Goal: Task Accomplishment & Management: Use online tool/utility

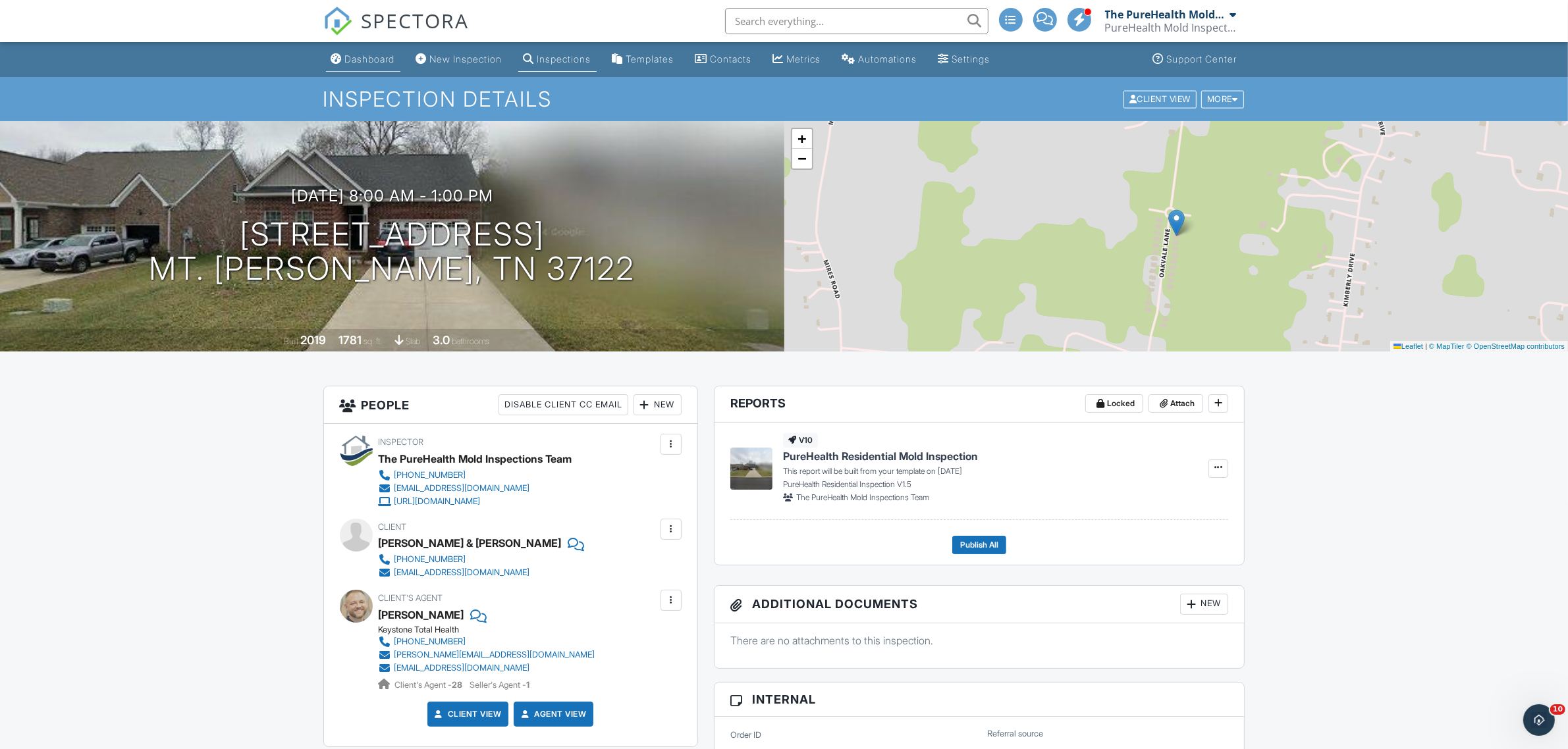
scroll to position [816, 0]
click at [363, 62] on div "Dashboard" at bounding box center [371, 59] width 50 height 11
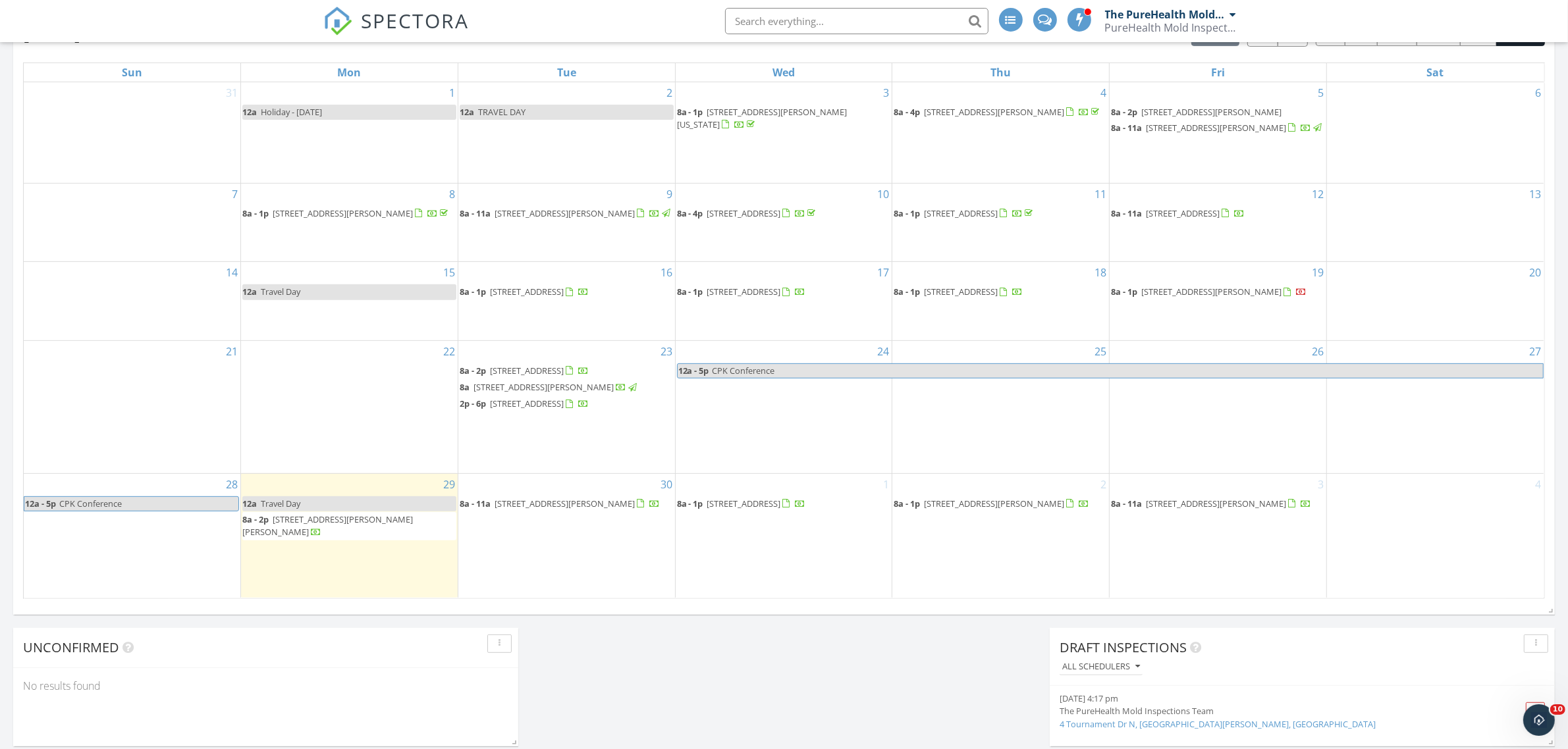
scroll to position [445, 0]
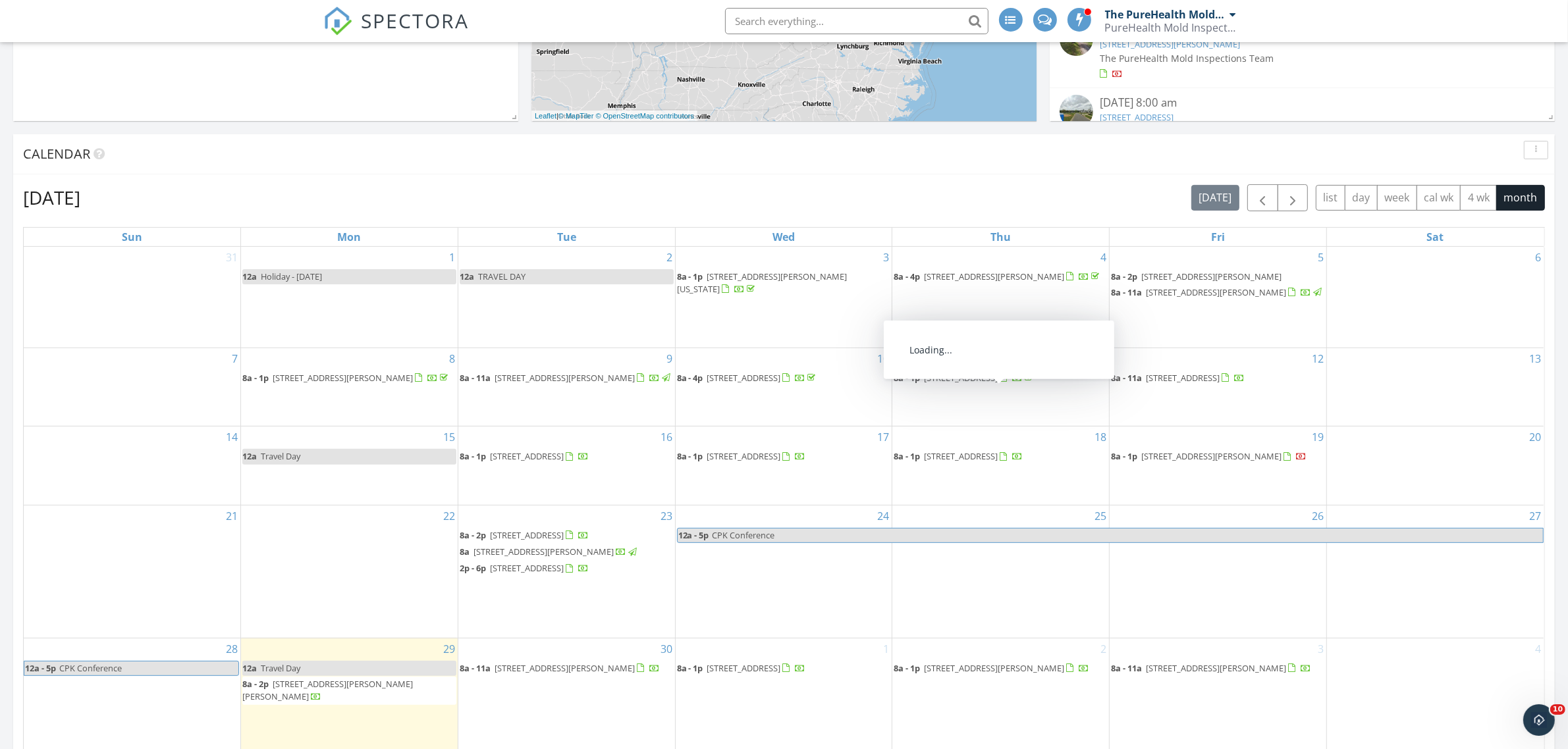
click at [998, 462] on span "[STREET_ADDRESS]" at bounding box center [960, 456] width 74 height 12
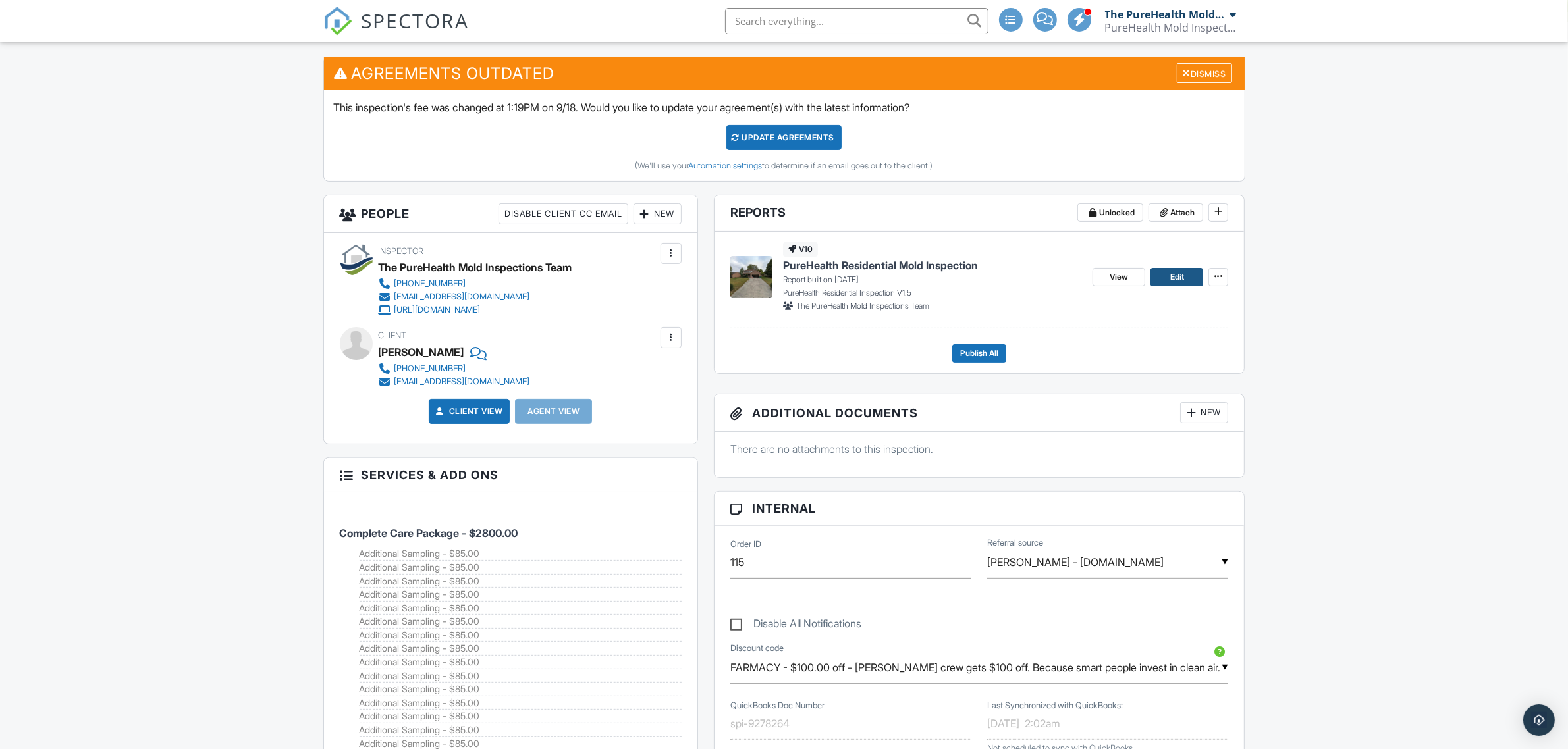
scroll to position [816, 0]
click at [1180, 281] on span "Edit" at bounding box center [1177, 277] width 14 height 13
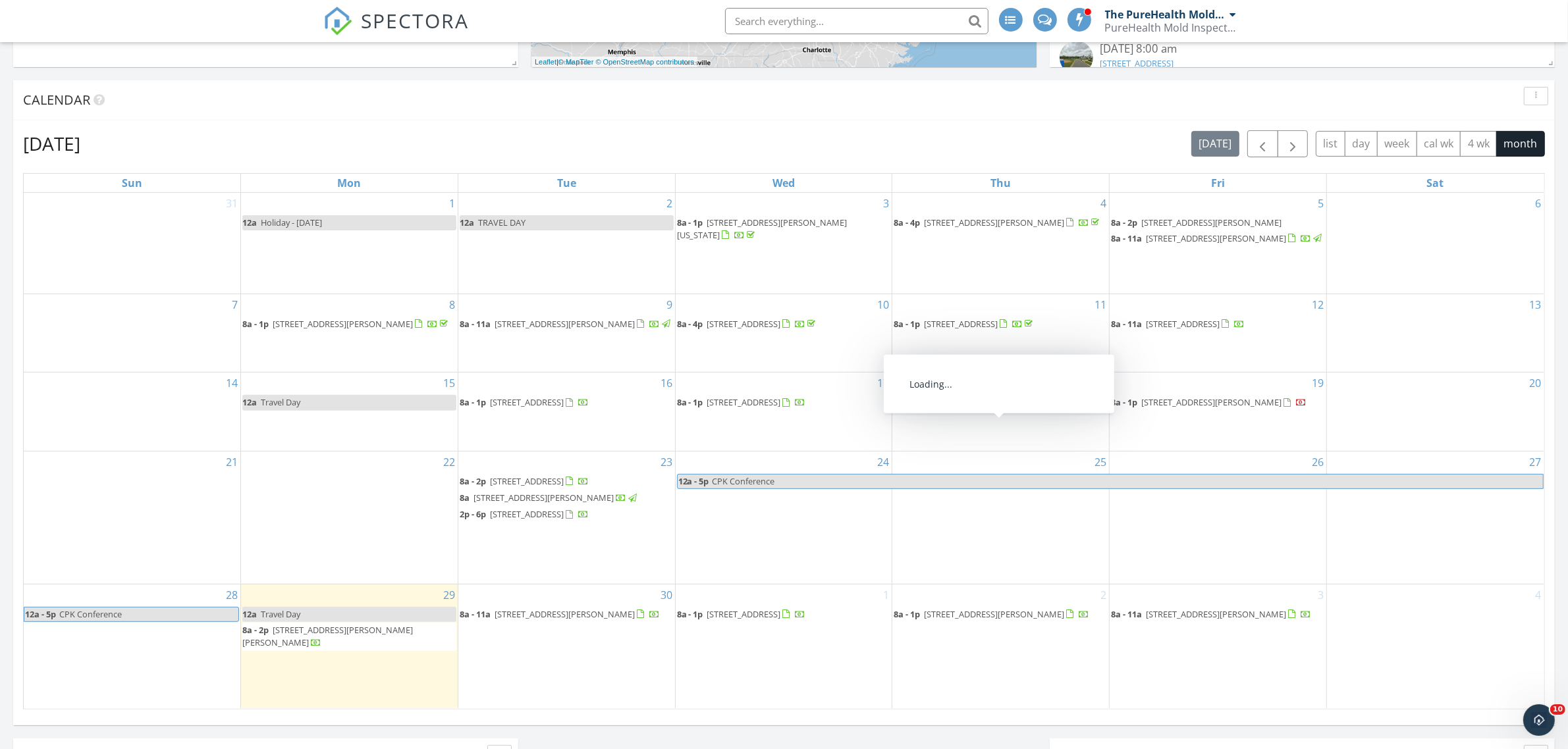
scroll to position [493, 0]
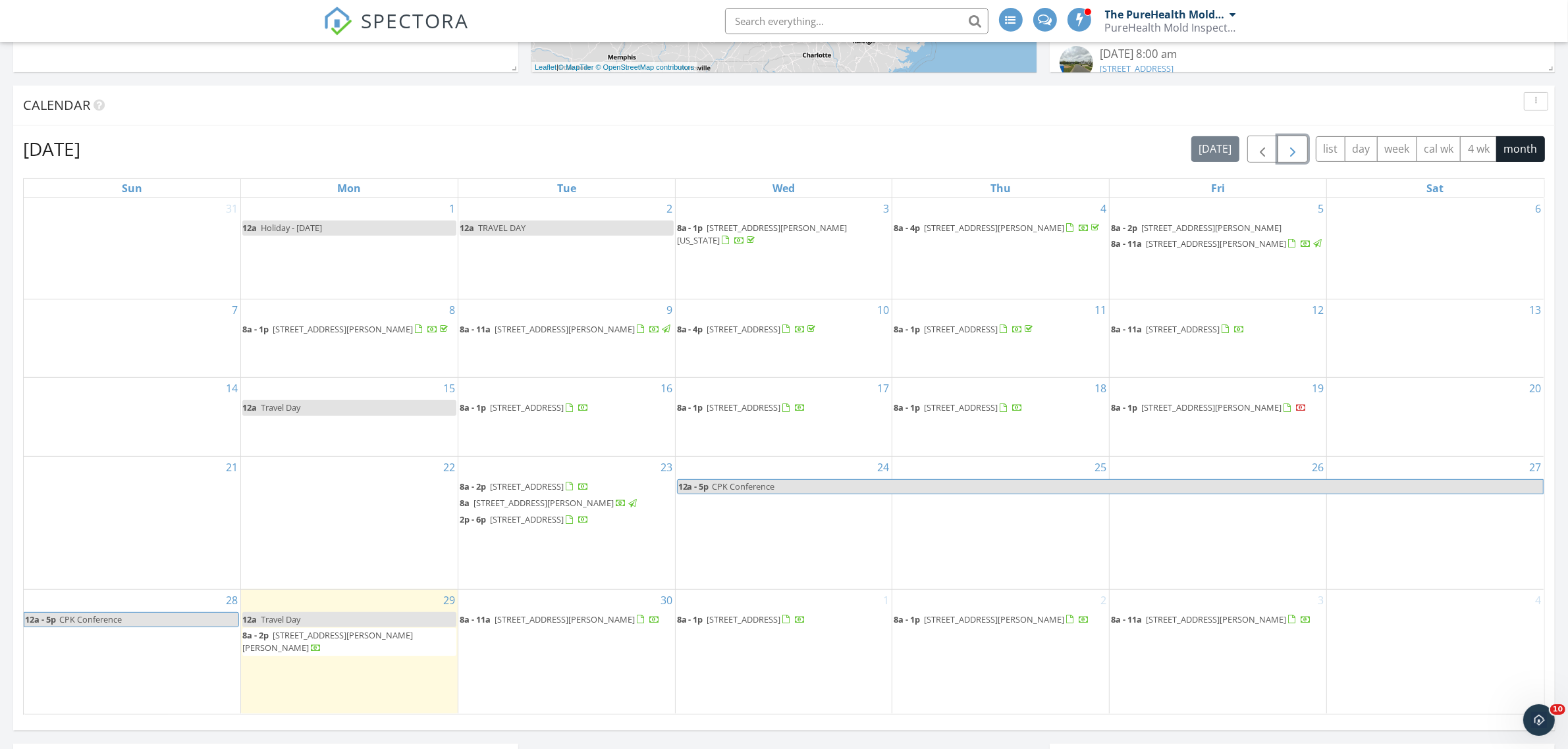
click at [1295, 162] on button "button" at bounding box center [1293, 148] width 31 height 27
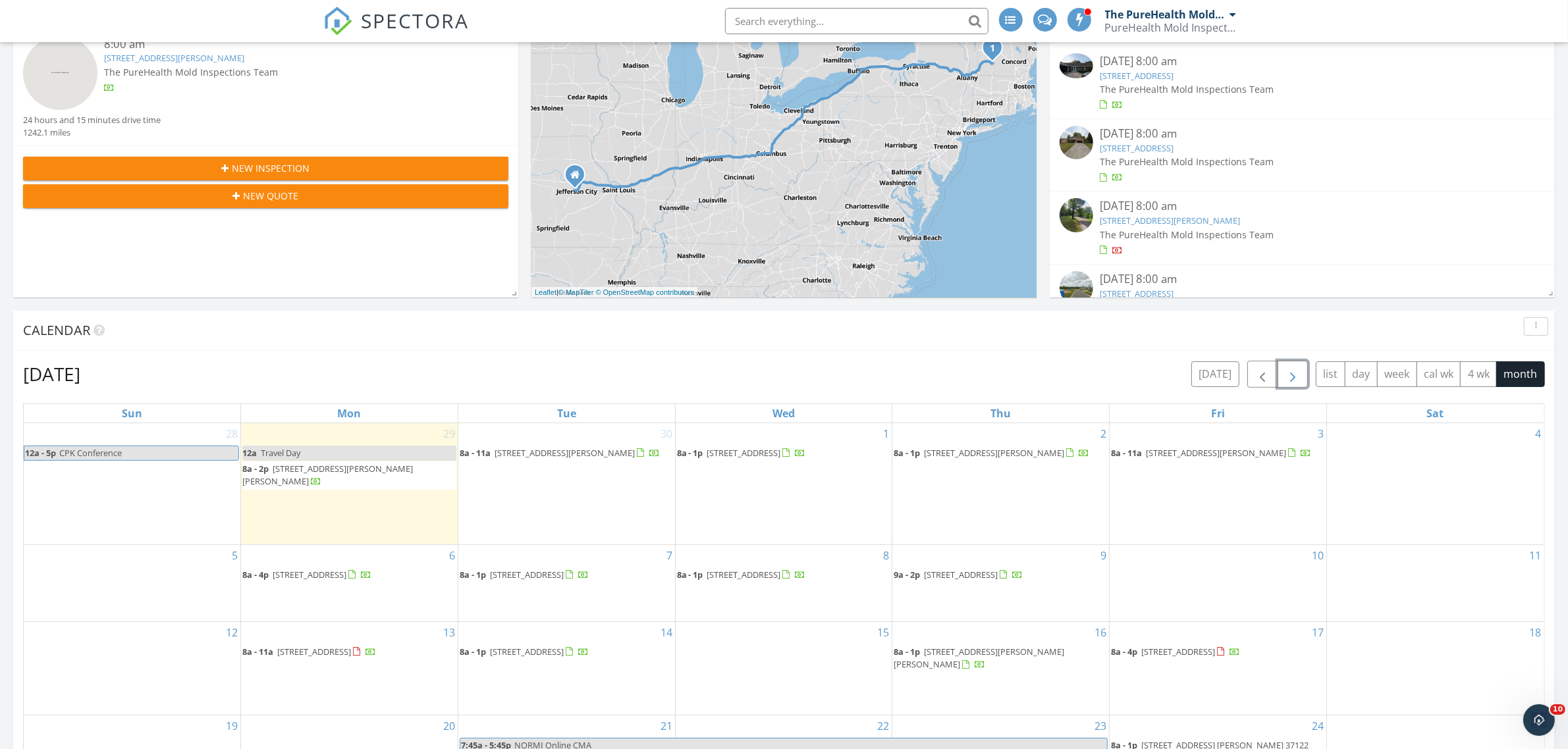
scroll to position [0, 0]
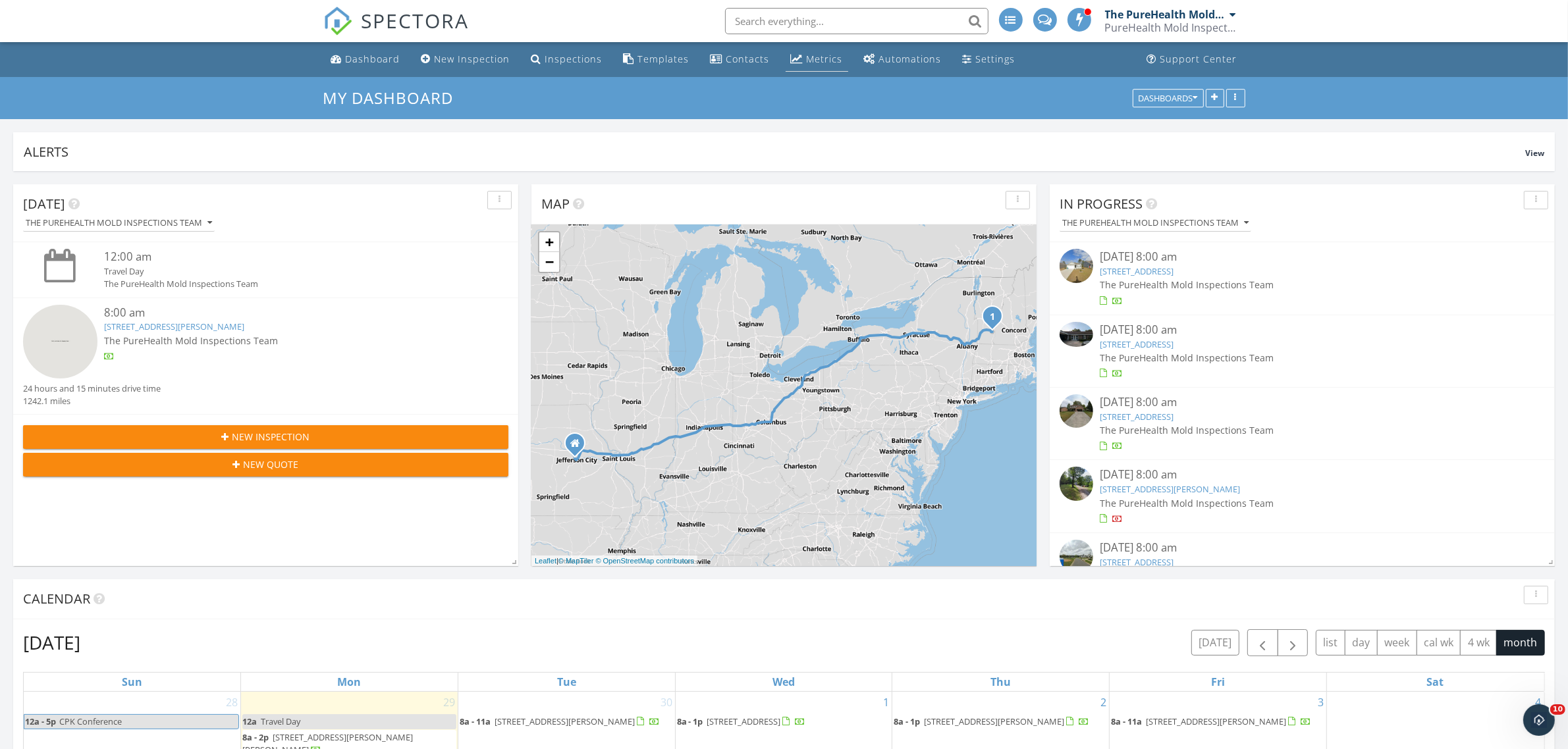
click at [810, 57] on div "Metrics" at bounding box center [824, 58] width 36 height 12
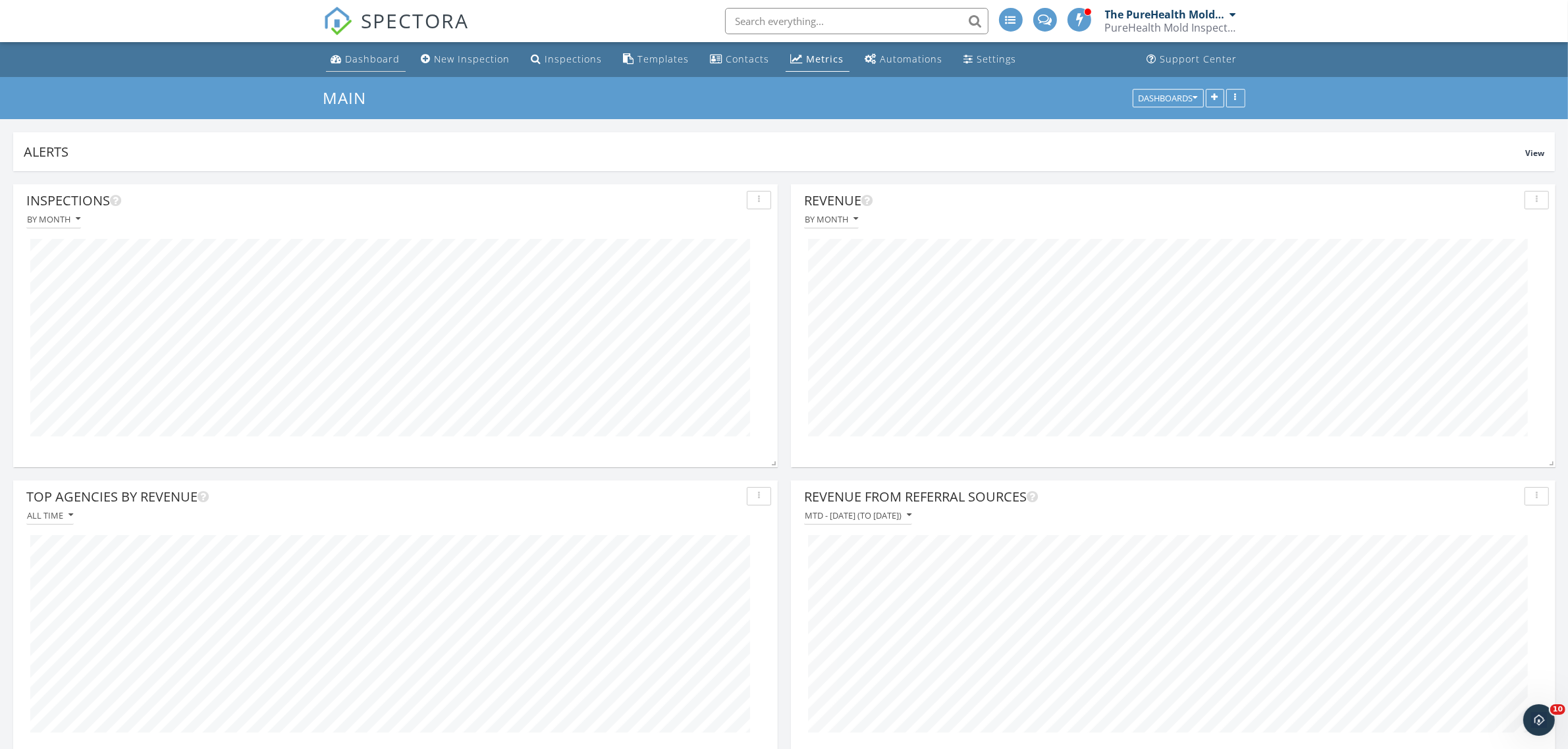
click at [373, 55] on div "Dashboard" at bounding box center [372, 58] width 55 height 12
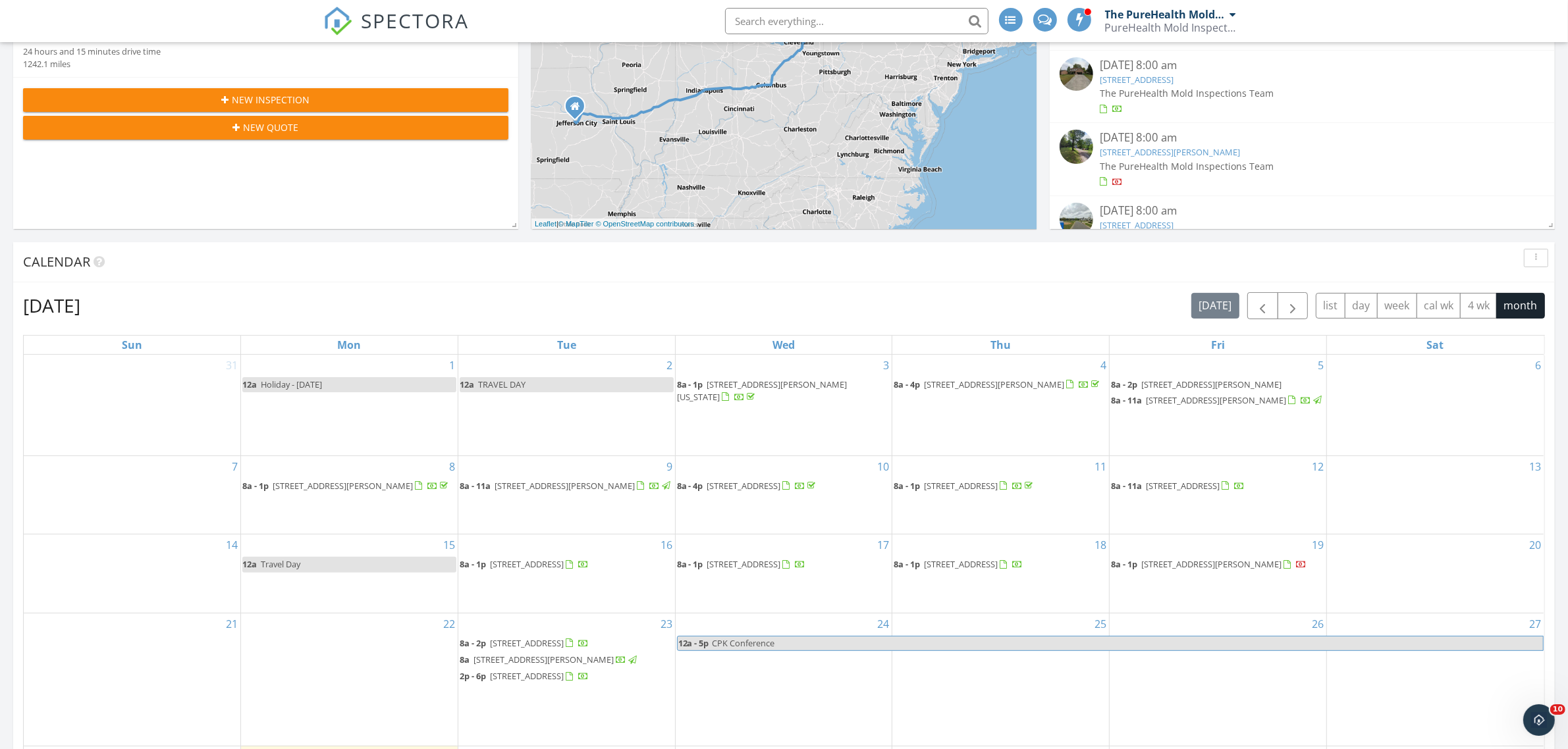
scroll to position [493, 0]
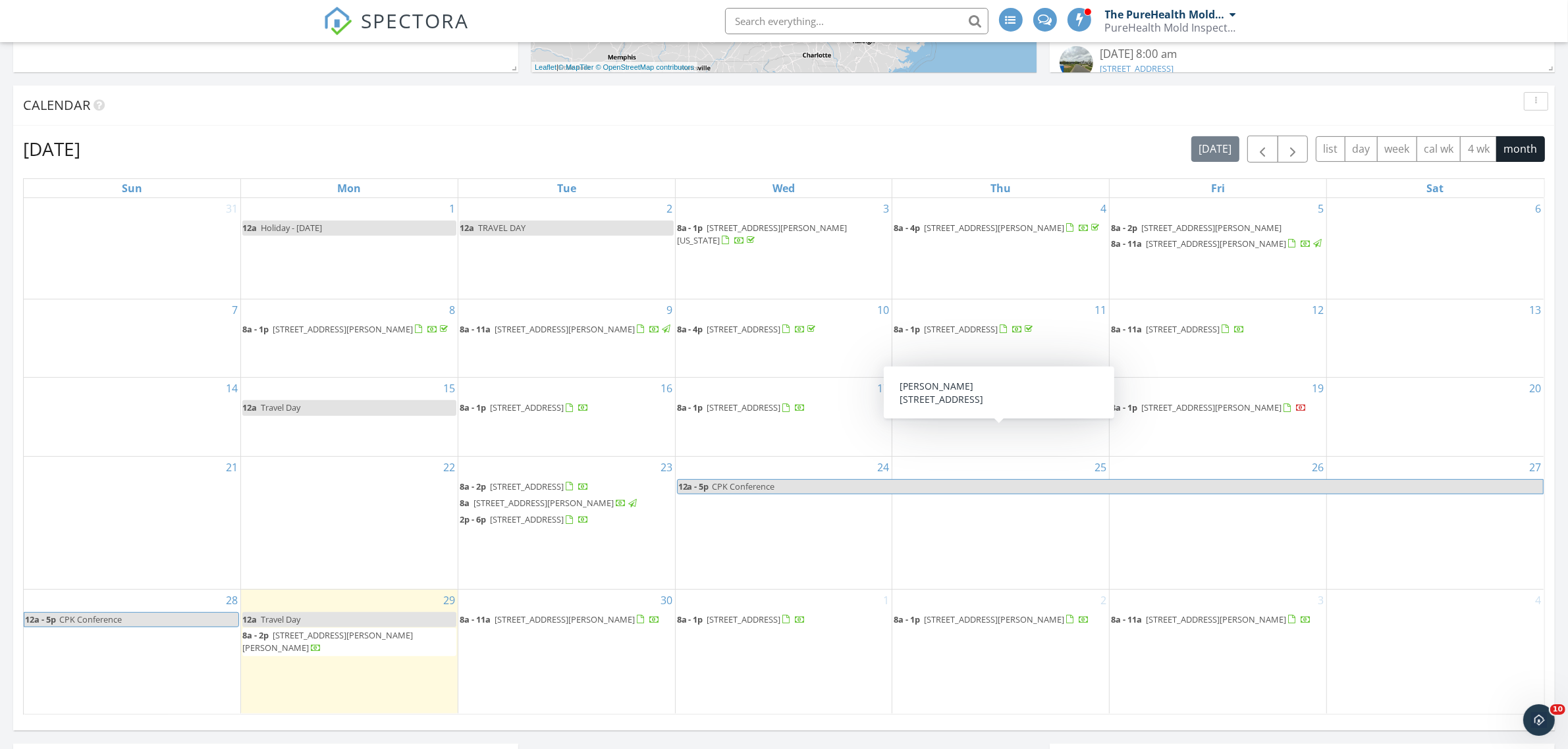
click at [998, 413] on span "4879 Garfield Terrace Dr, Knoxville 37938" at bounding box center [960, 407] width 74 height 12
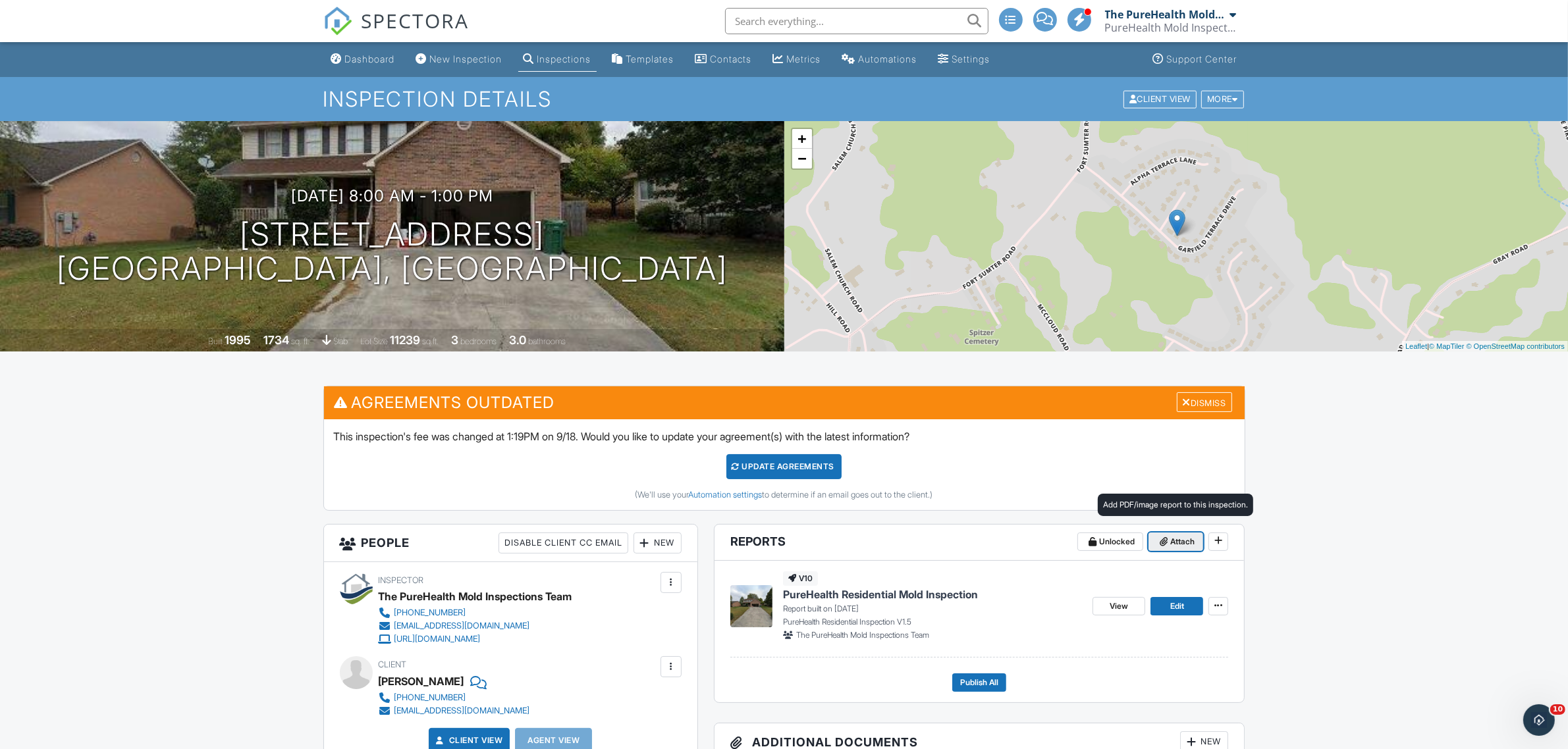
click at [1177, 547] on span "Attach" at bounding box center [1183, 542] width 24 height 13
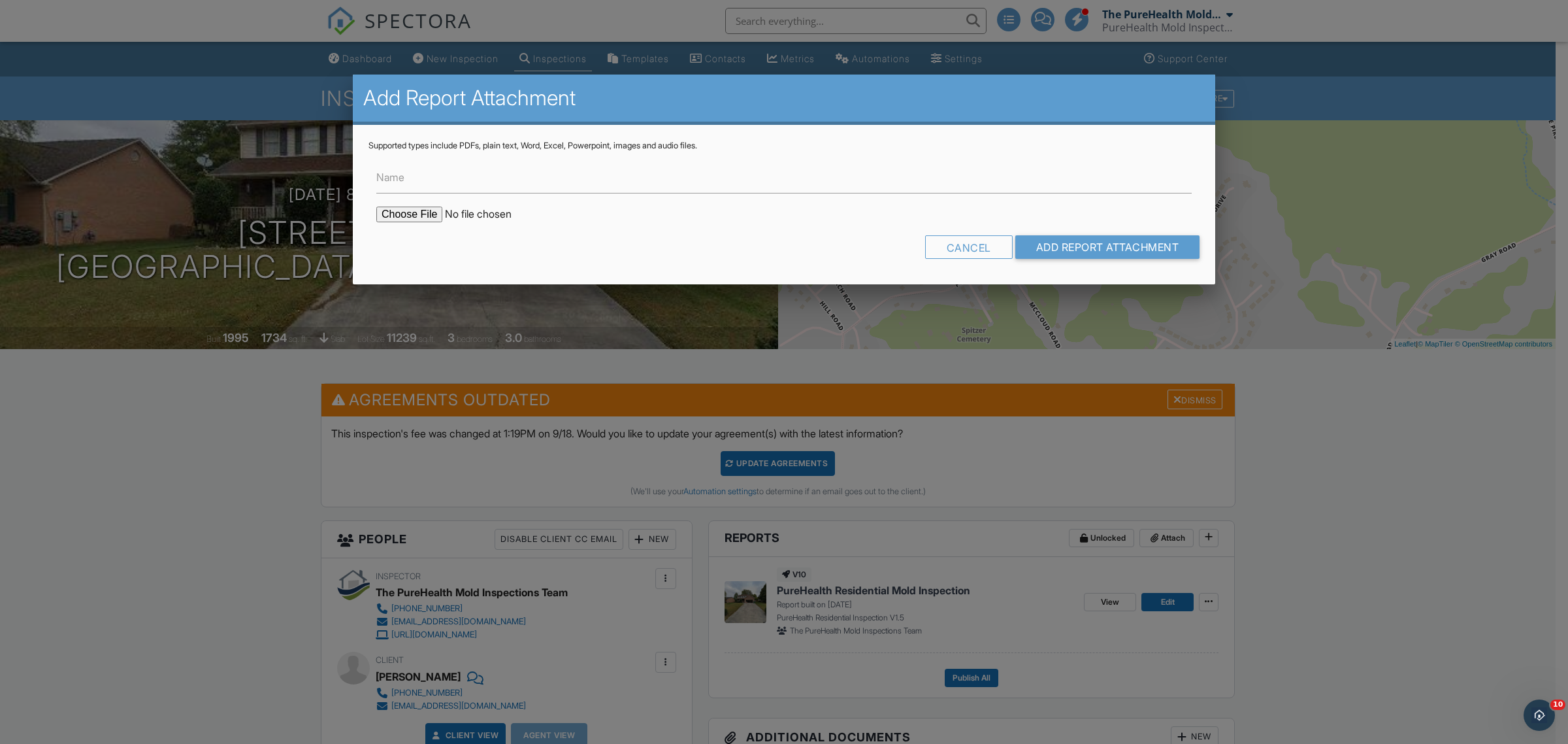
click at [416, 218] on input "file" at bounding box center [487, 214] width 222 height 16
type input "C:\fakepath\[PERSON_NAME] - Instascope Report.pdf"
click at [446, 187] on input "Name" at bounding box center [784, 177] width 815 height 32
type input "Instascope Air Report"
click at [1079, 241] on input "Add Report Attachment" at bounding box center [1108, 246] width 185 height 23
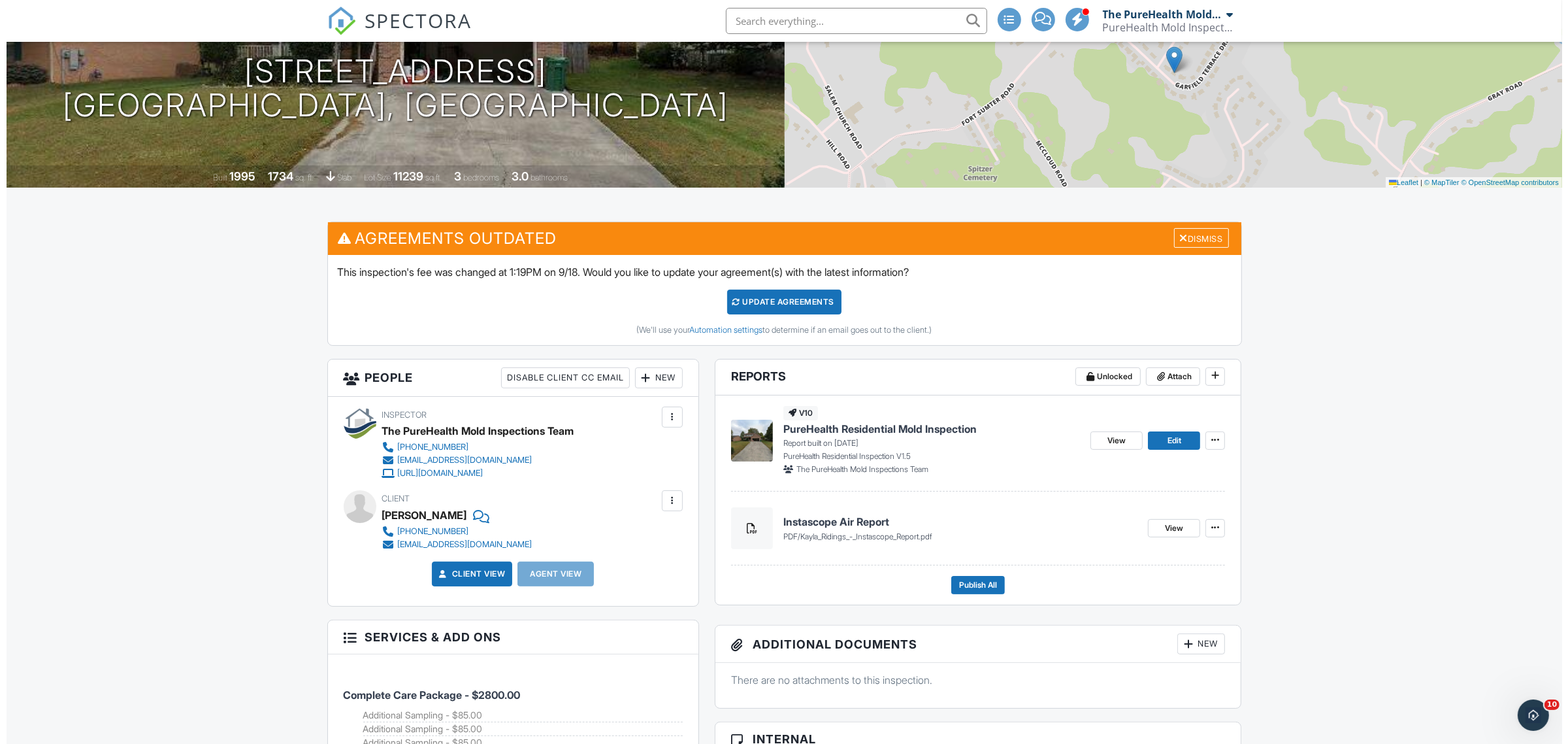
scroll to position [163, 0]
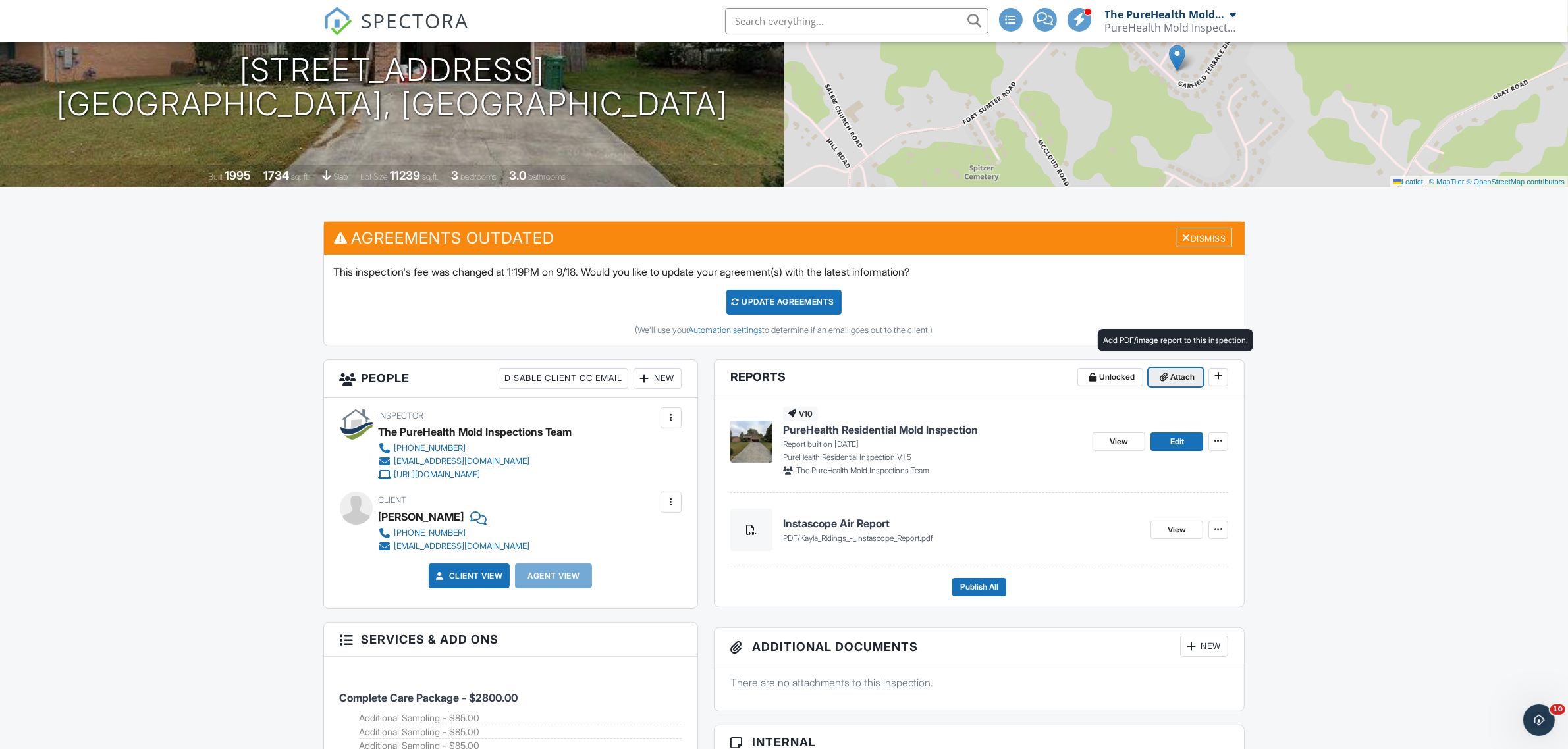
click at [1189, 381] on span "Attach" at bounding box center [1183, 377] width 24 height 13
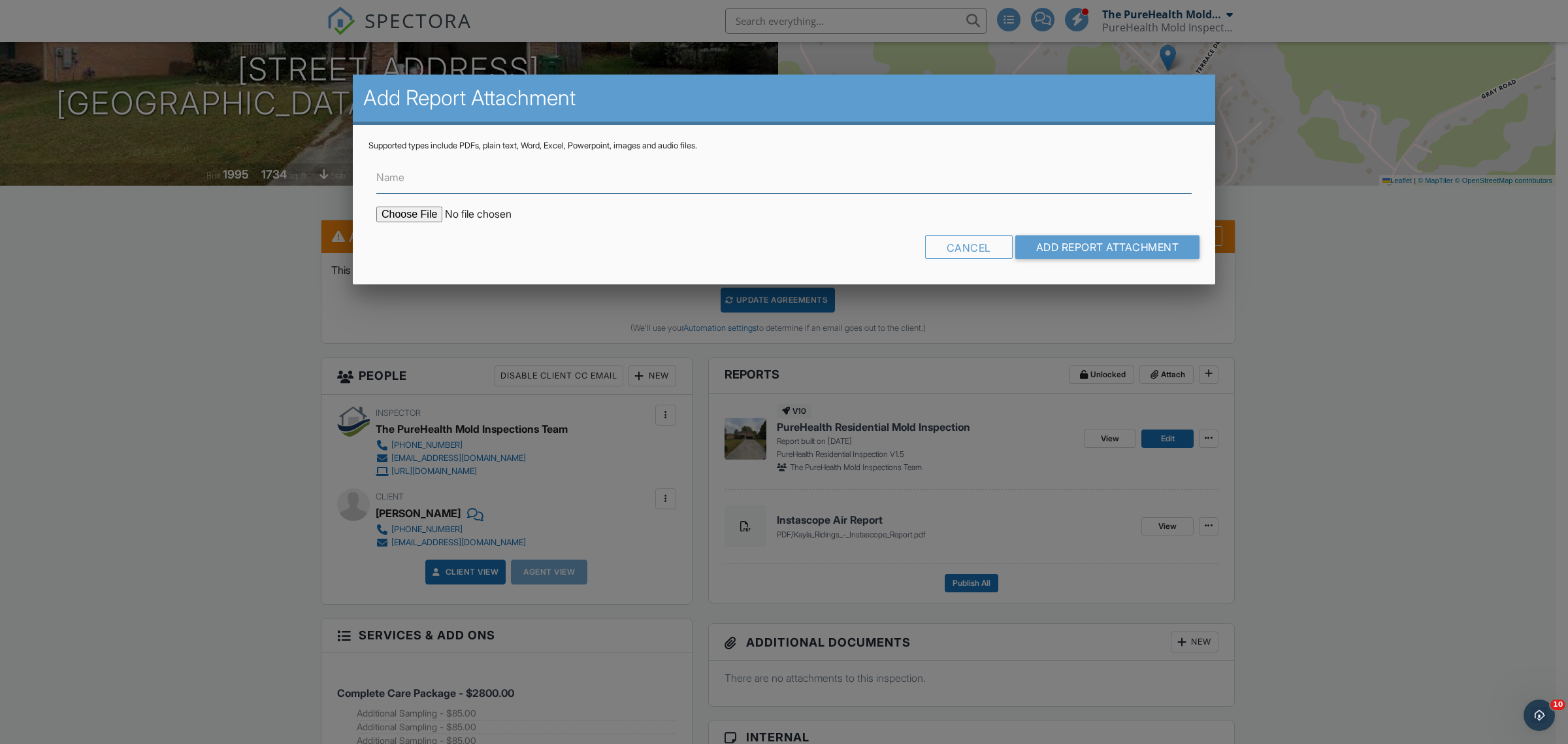
click at [420, 181] on input "Name" at bounding box center [784, 177] width 815 height 32
type input "Mold Lab Report"
click at [391, 208] on input "file" at bounding box center [487, 214] width 222 height 16
type input "C:\fakepath\Kayla Ridings - Mold Analysis Report.pdf"
click at [1133, 246] on input "Add Report Attachment" at bounding box center [1108, 246] width 185 height 23
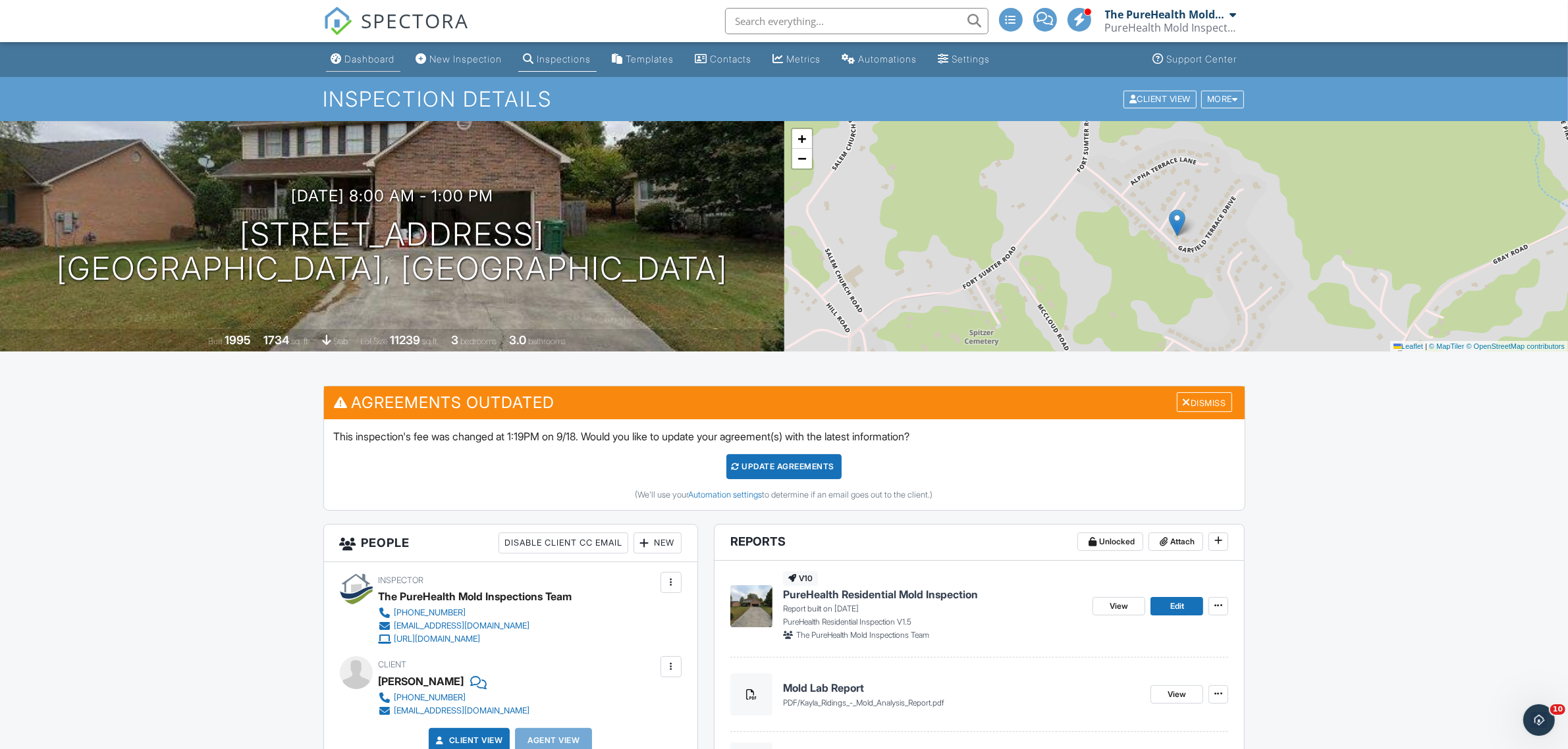
click at [343, 54] on link "Dashboard" at bounding box center [363, 60] width 75 height 24
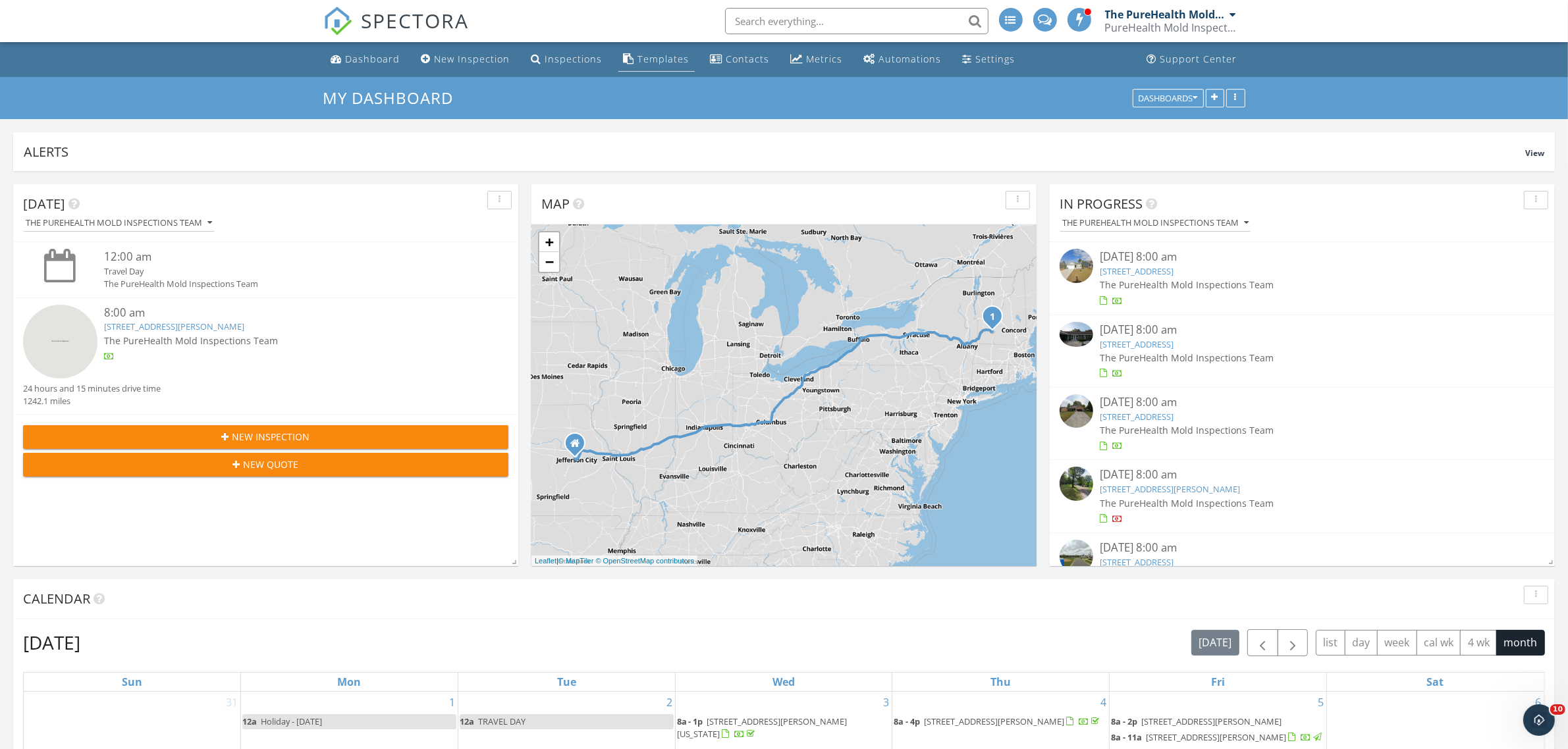
click at [638, 61] on div "Templates" at bounding box center [664, 58] width 51 height 12
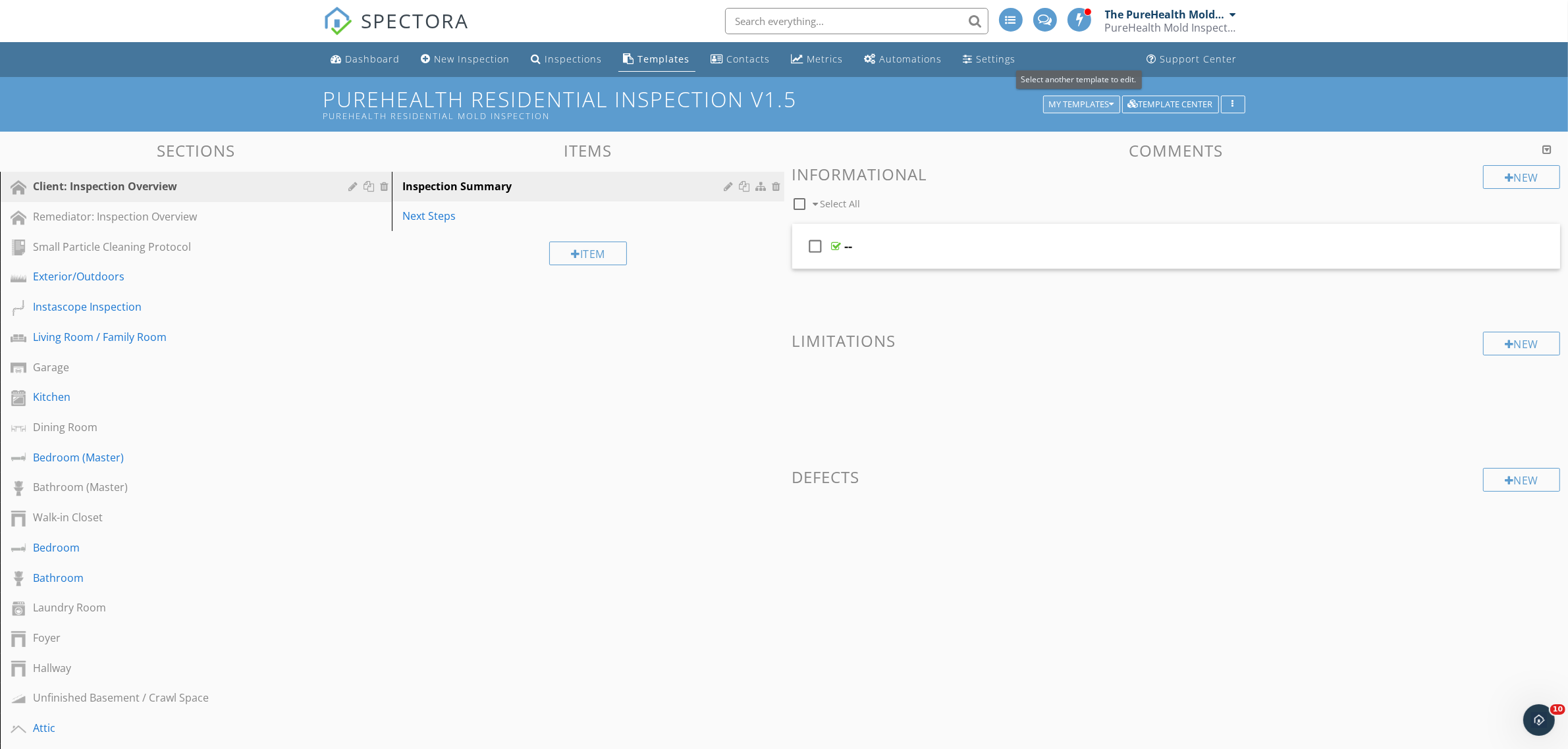
click at [1098, 100] on div "My Templates" at bounding box center [1082, 104] width 65 height 9
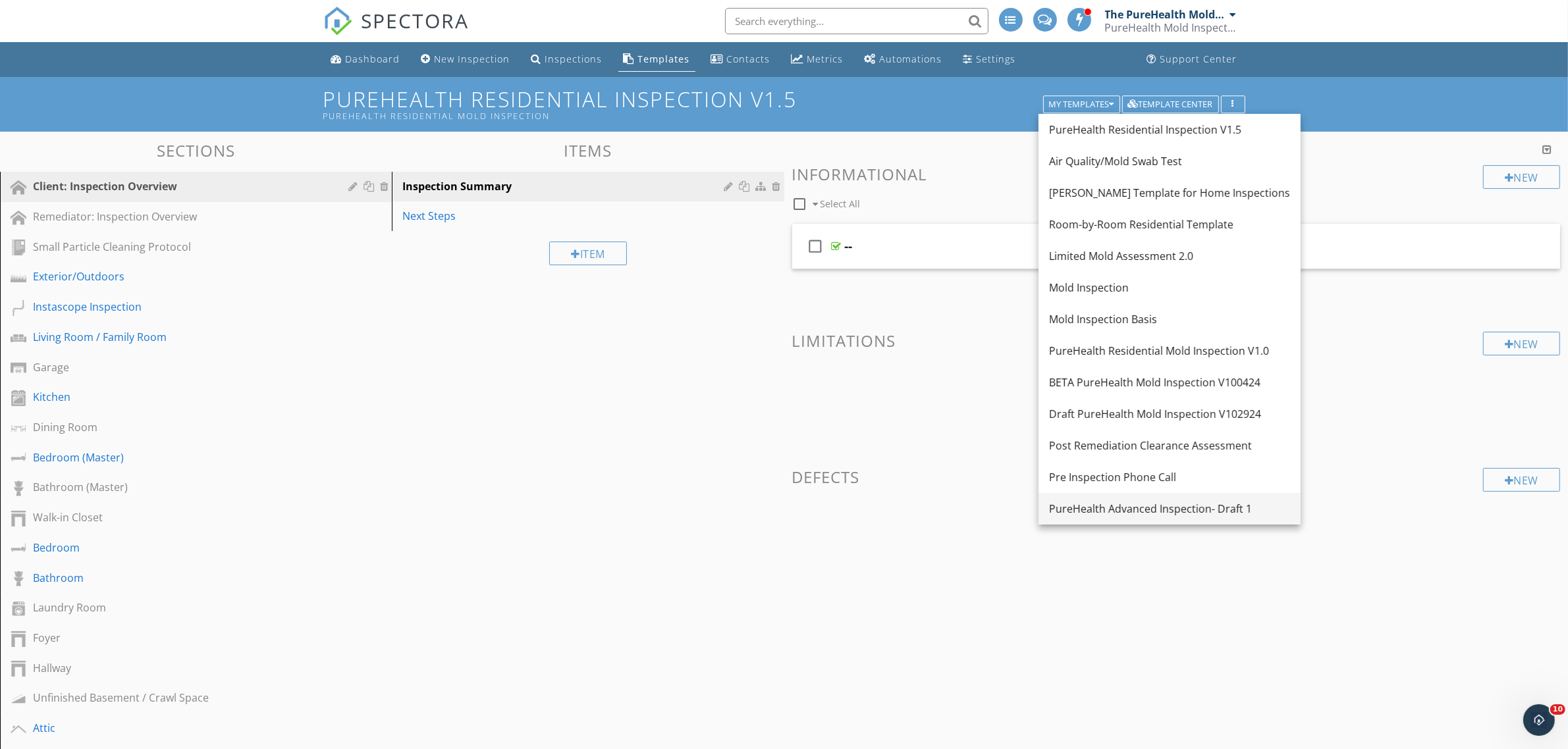
click at [1173, 501] on div "PureHealth Advanced Inspection- Draft 1" at bounding box center [1169, 508] width 241 height 16
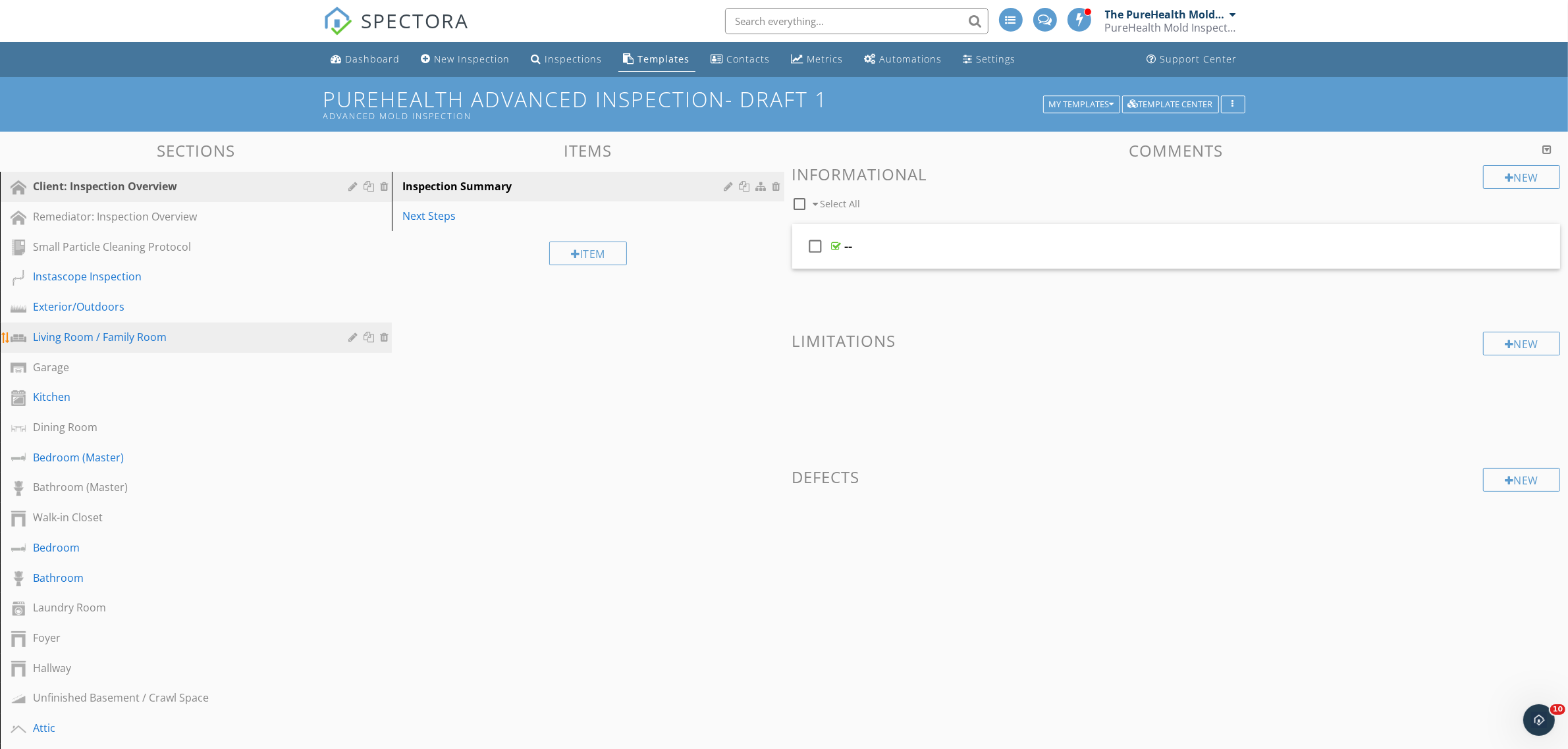
click at [133, 329] on div "Living Room / Family Room" at bounding box center [180, 337] width 296 height 16
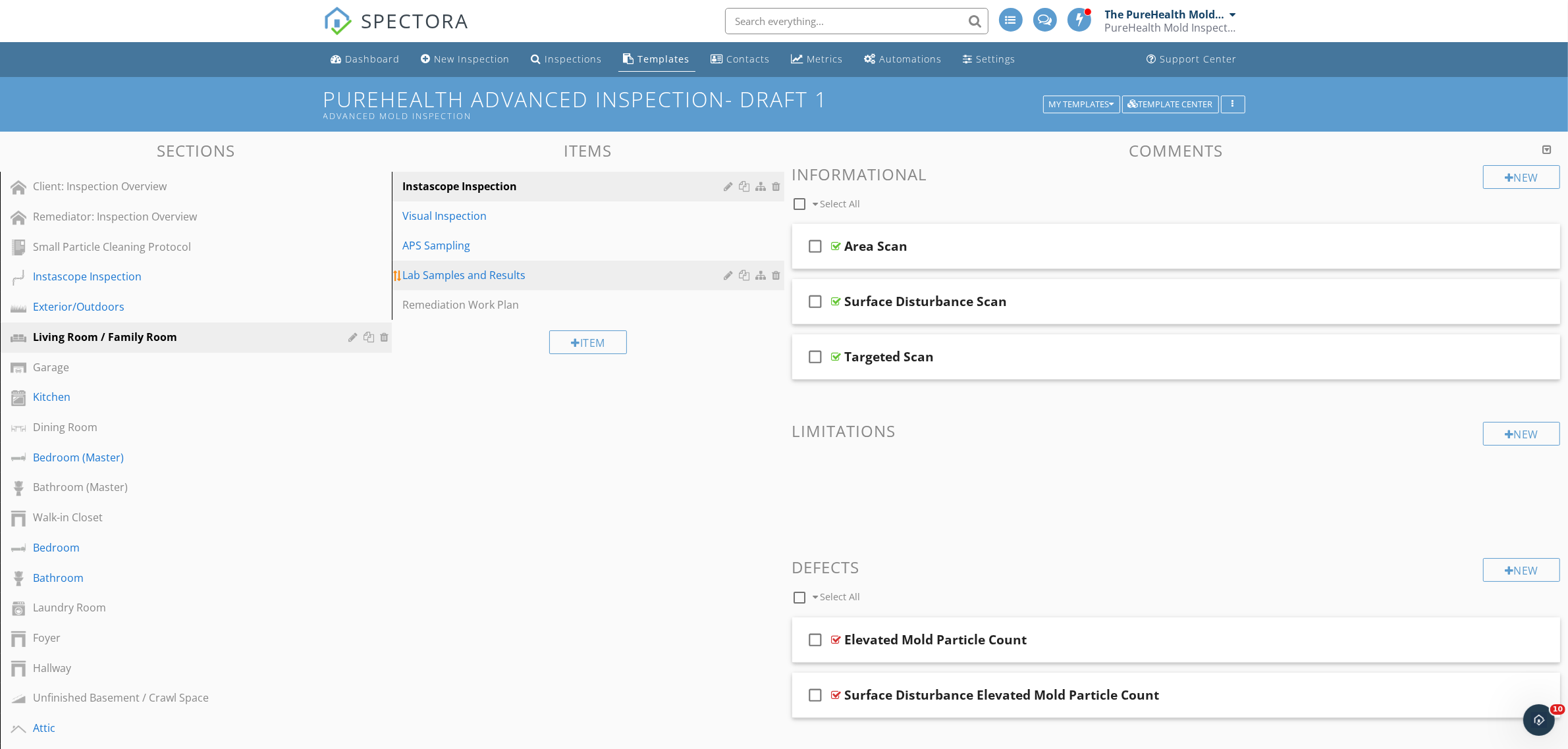
click at [533, 283] on div "Lab Samples and Results" at bounding box center [565, 274] width 325 height 16
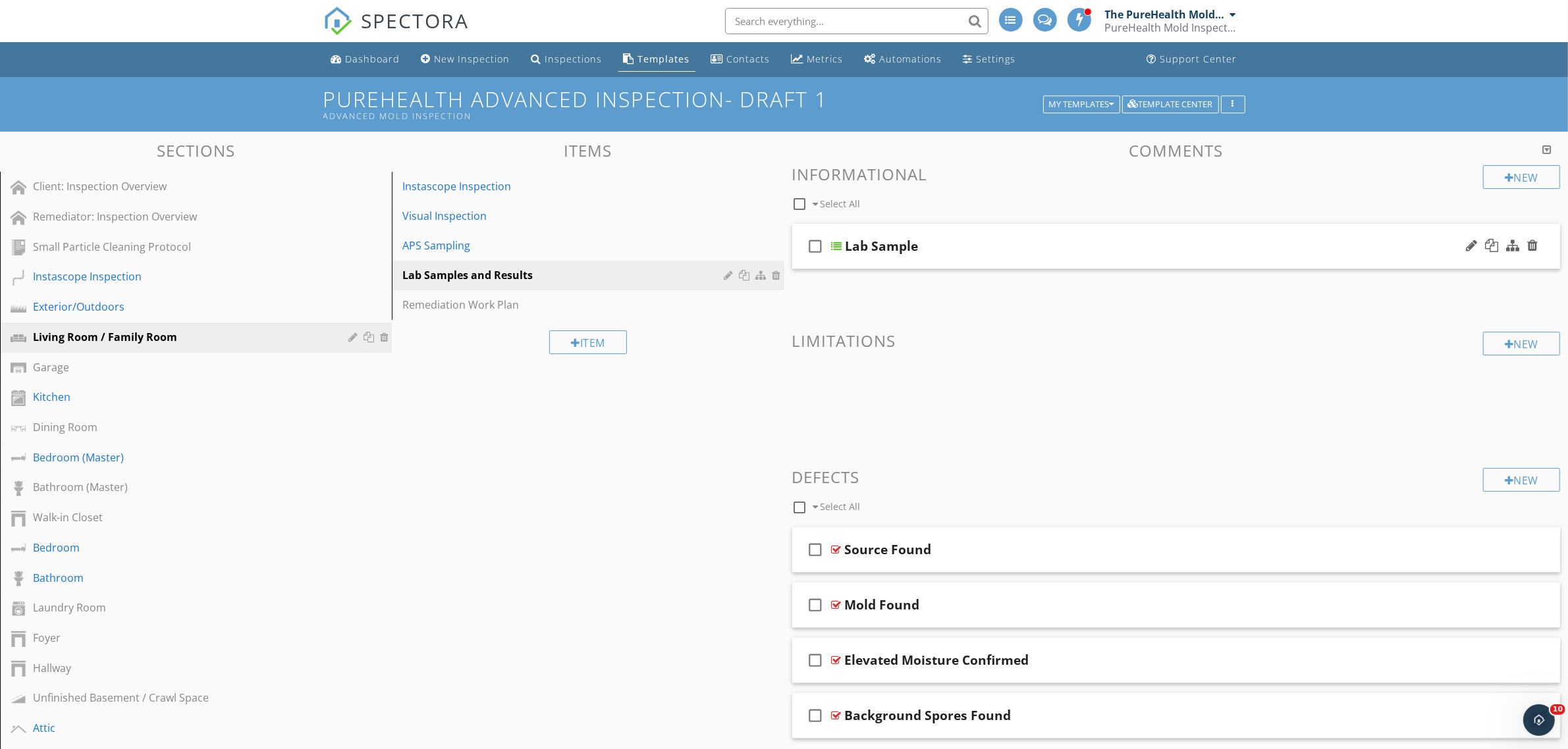
click at [987, 238] on div "Lab Sample" at bounding box center [1124, 245] width 556 height 16
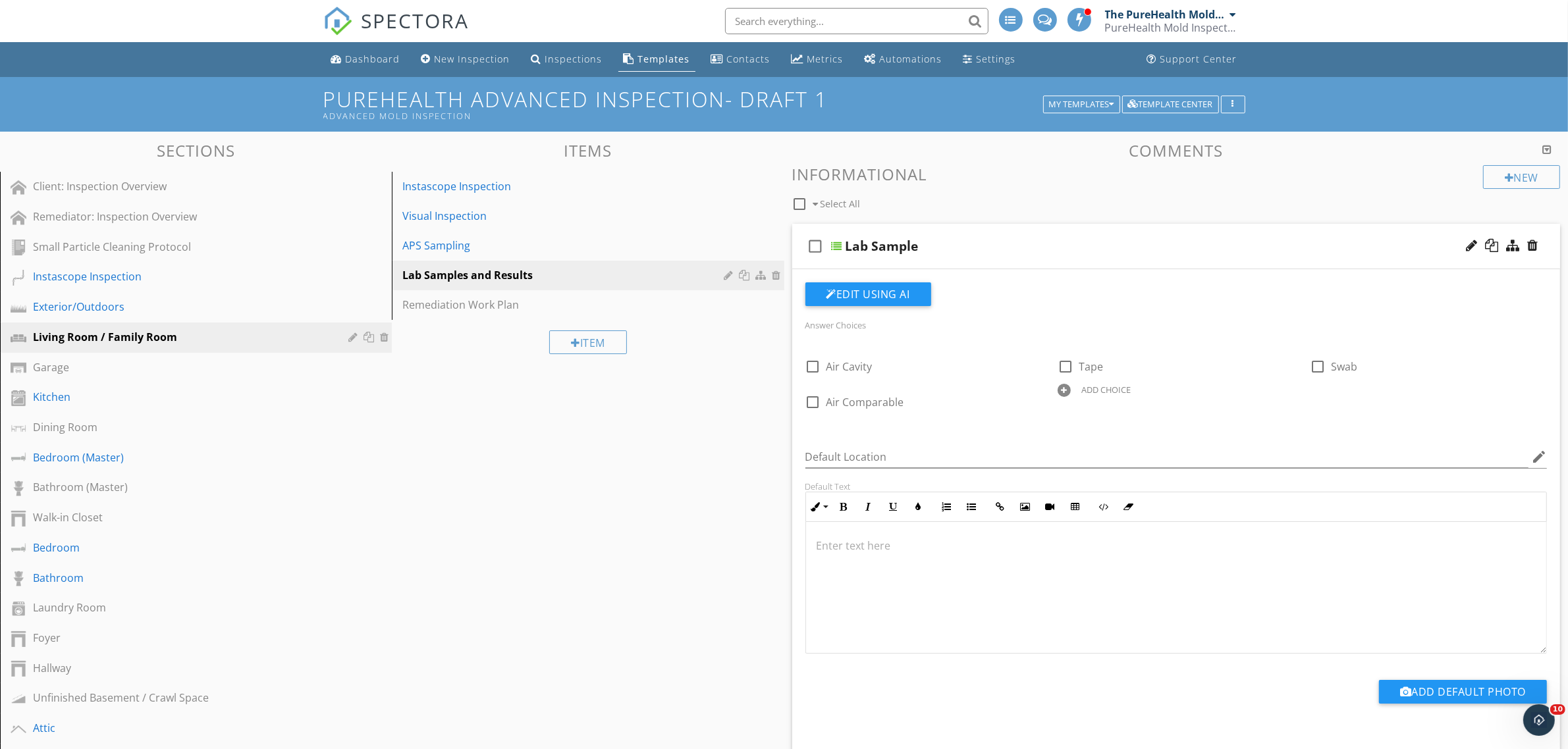
click at [987, 238] on div "Lab Sample" at bounding box center [1124, 245] width 556 height 16
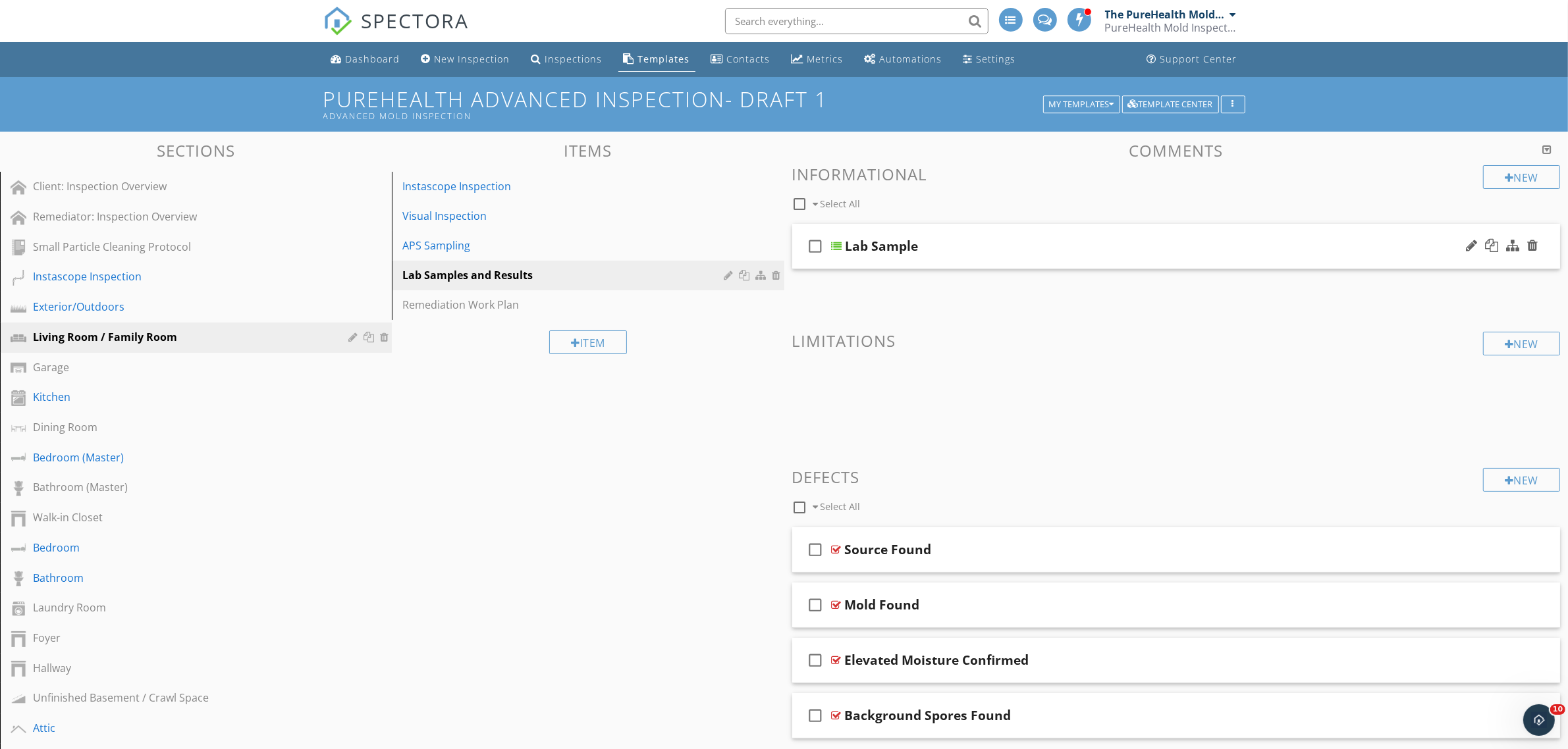
click at [963, 254] on div "Lab Sample" at bounding box center [1124, 245] width 556 height 16
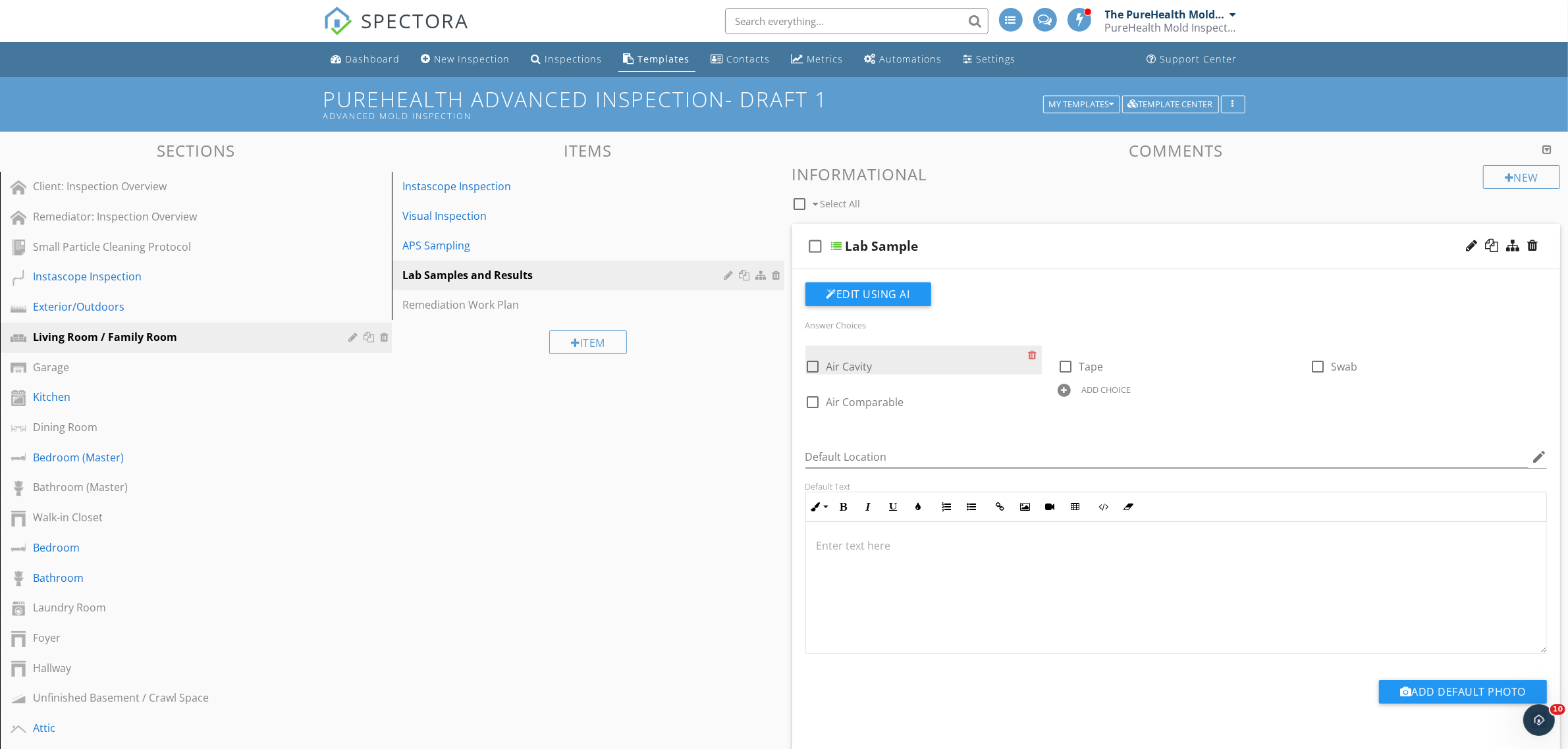
click at [815, 366] on div at bounding box center [813, 367] width 22 height 22
checkbox input "false"
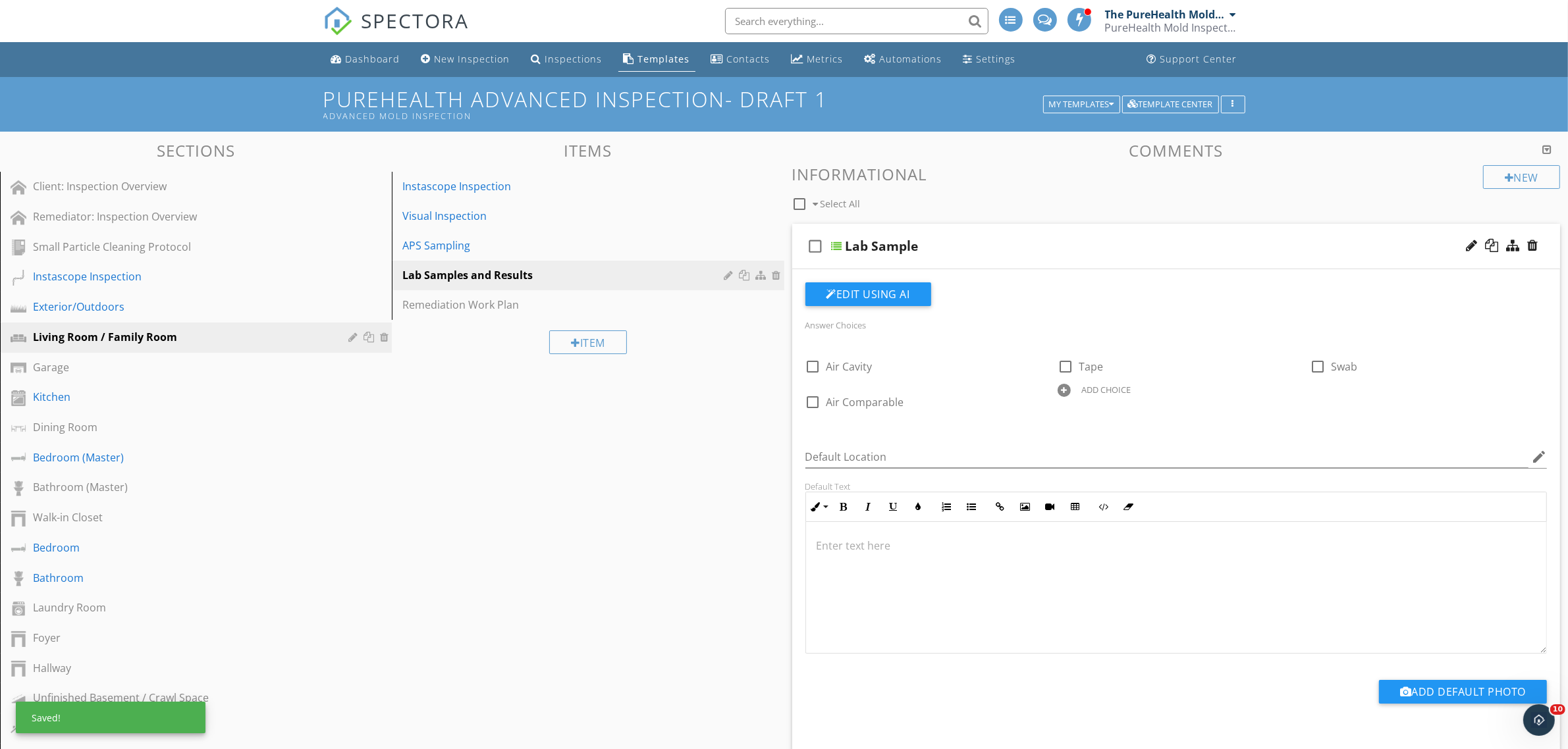
click at [1056, 257] on div "check_box_outline_blank Lab Sample" at bounding box center [1176, 246] width 768 height 46
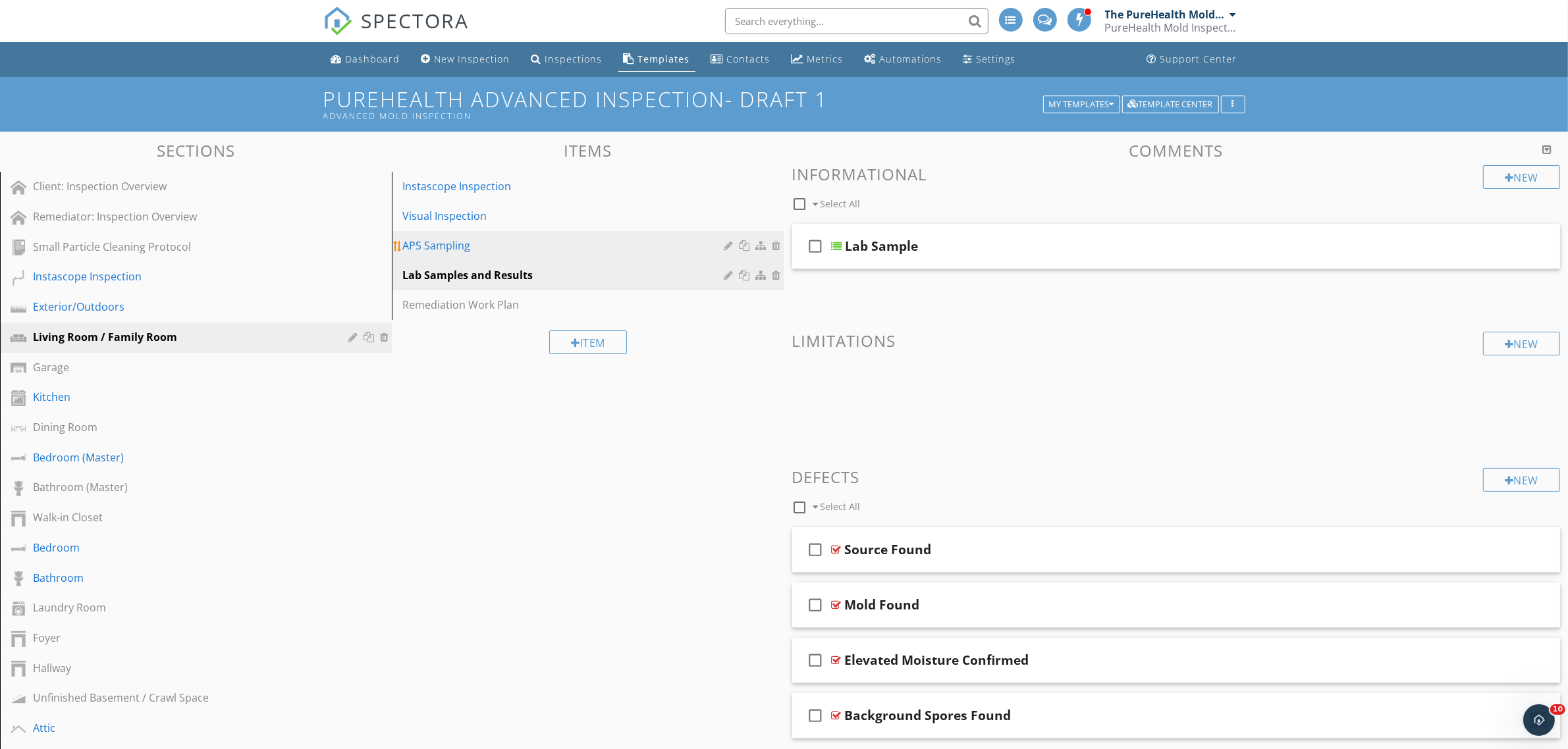
click at [466, 255] on link "APS Sampling" at bounding box center [590, 245] width 388 height 29
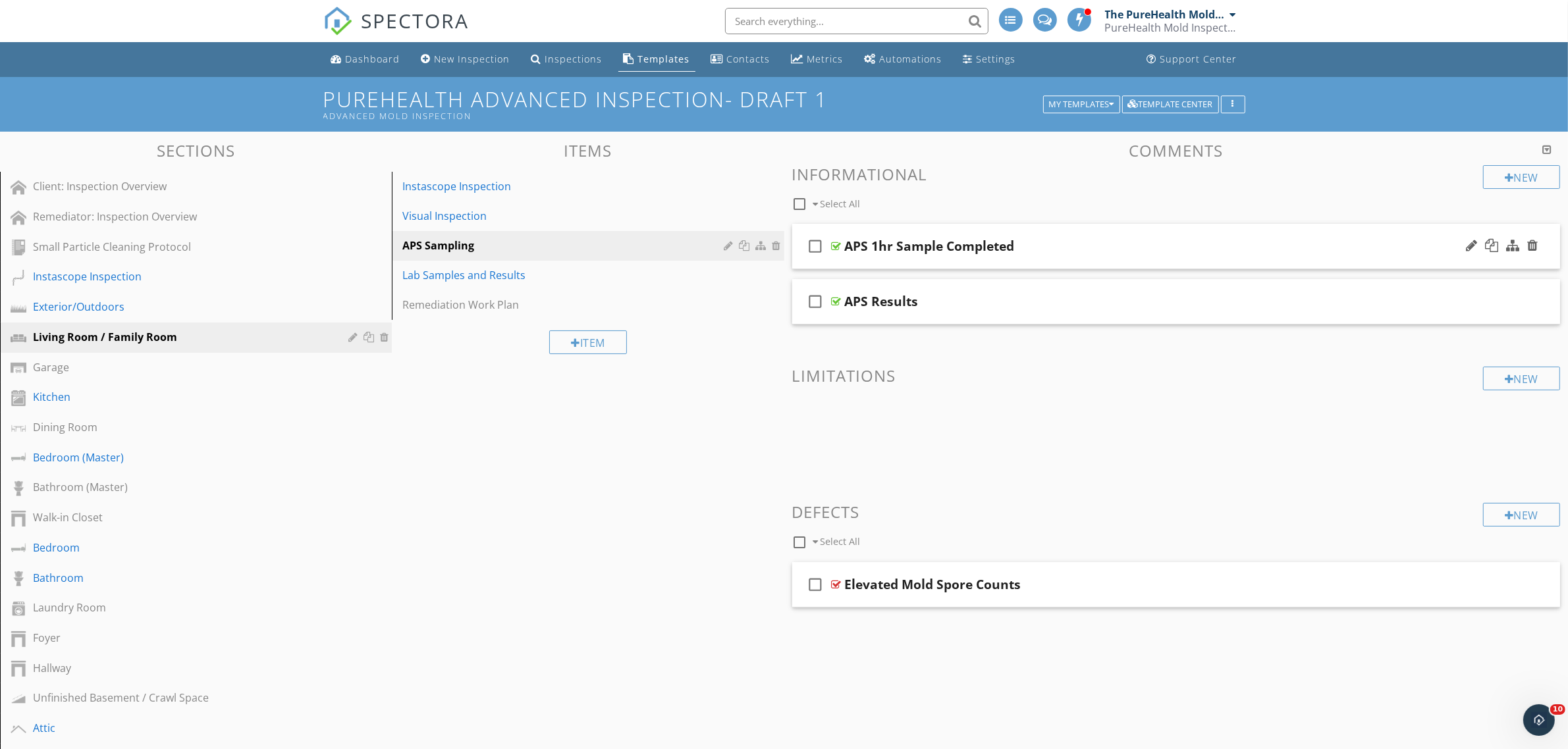
click at [1062, 249] on div "APS 1hr Sample Completed" at bounding box center [1123, 245] width 556 height 16
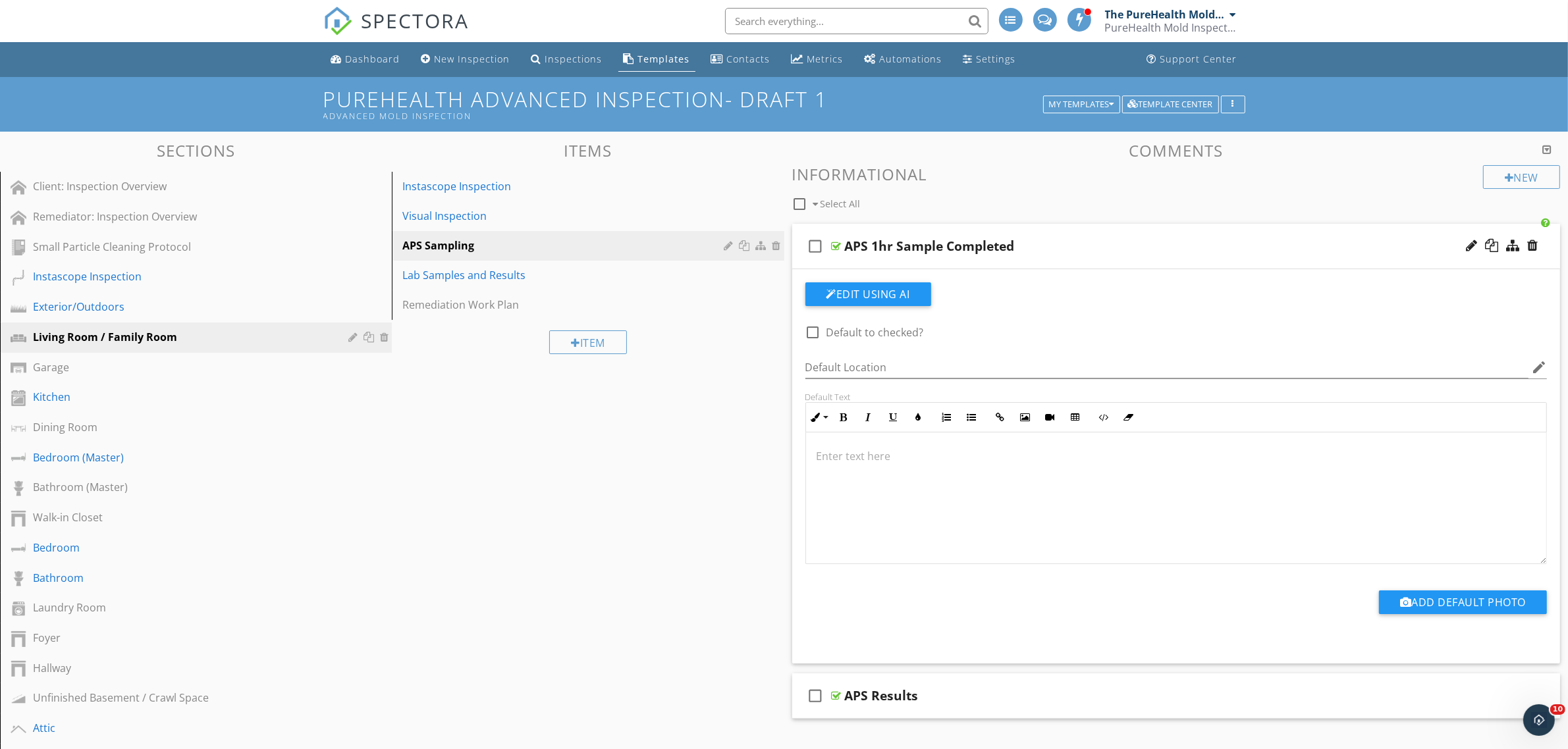
click at [1062, 249] on div "APS 1hr Sample Completed" at bounding box center [1123, 245] width 556 height 16
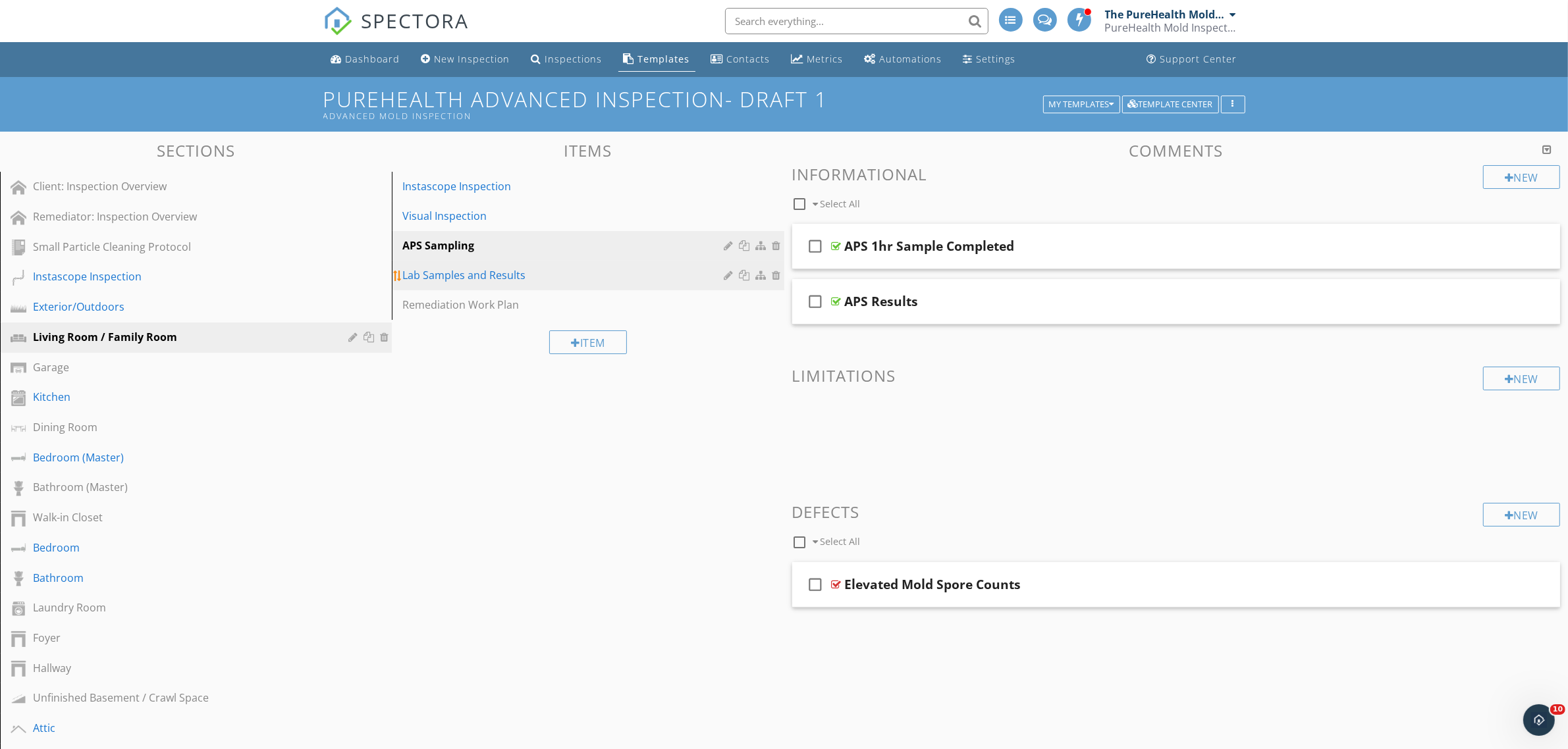
click at [536, 270] on div "Lab Samples and Results" at bounding box center [565, 274] width 325 height 16
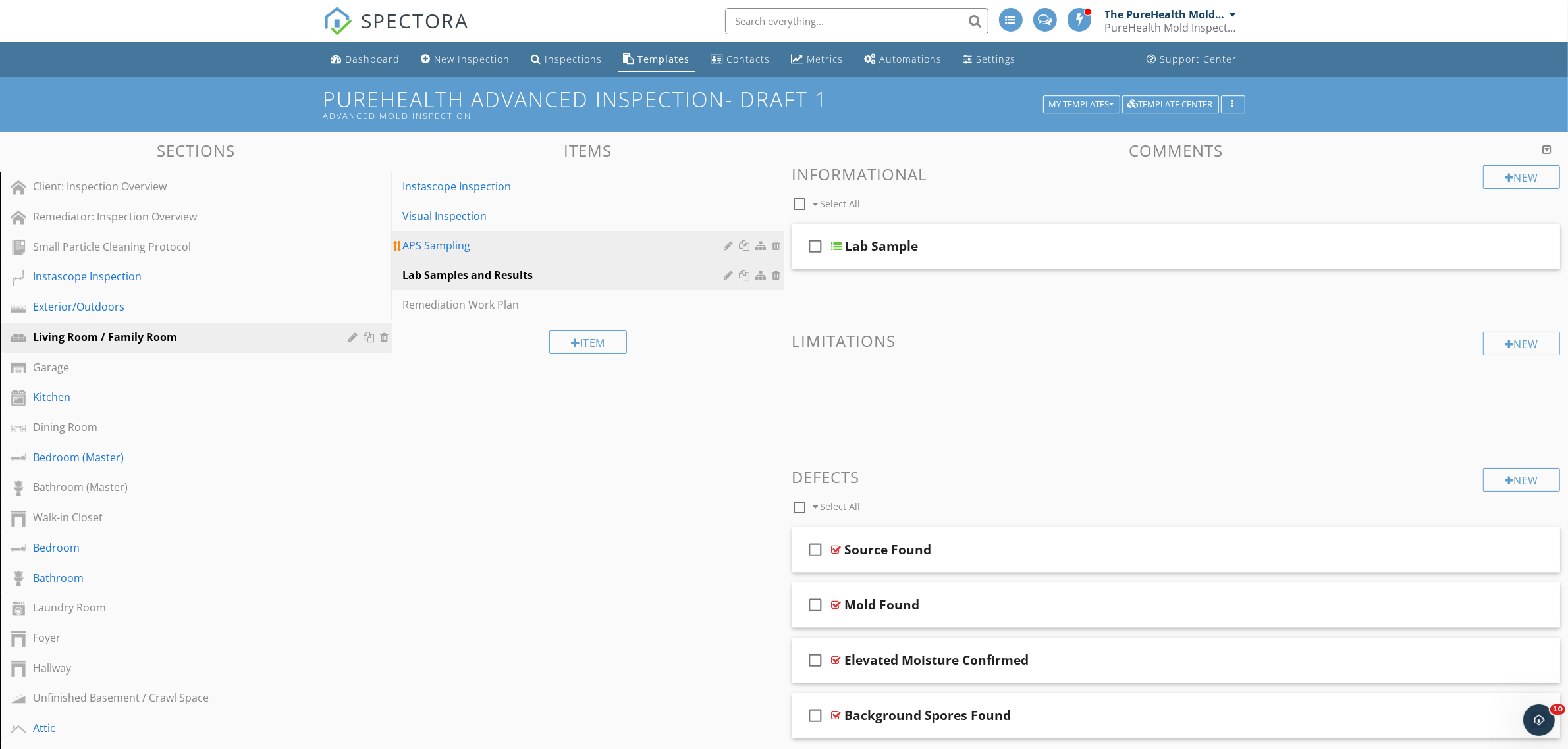
click at [535, 249] on div "APS Sampling" at bounding box center [565, 245] width 325 height 16
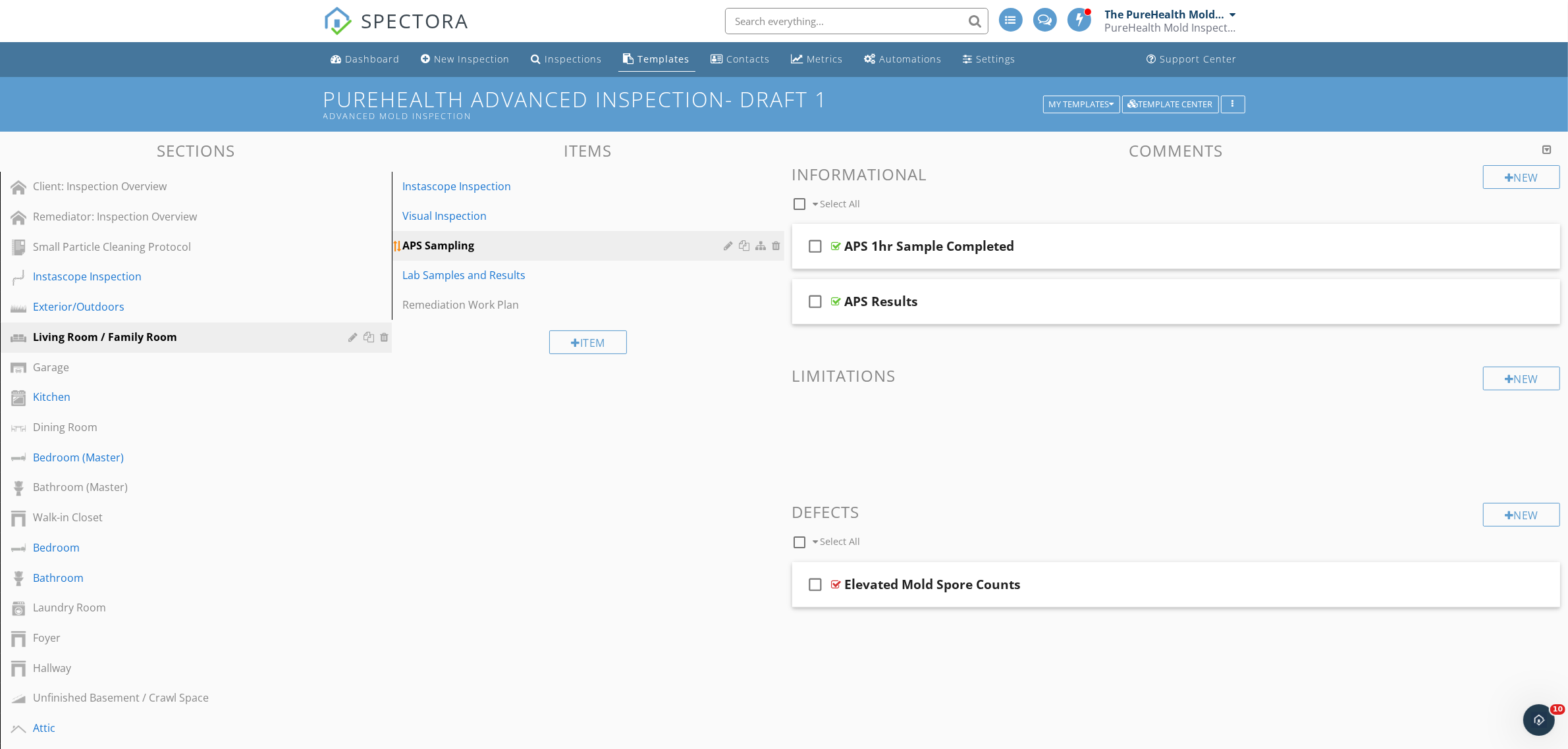
click at [776, 248] on div at bounding box center [777, 244] width 12 height 10
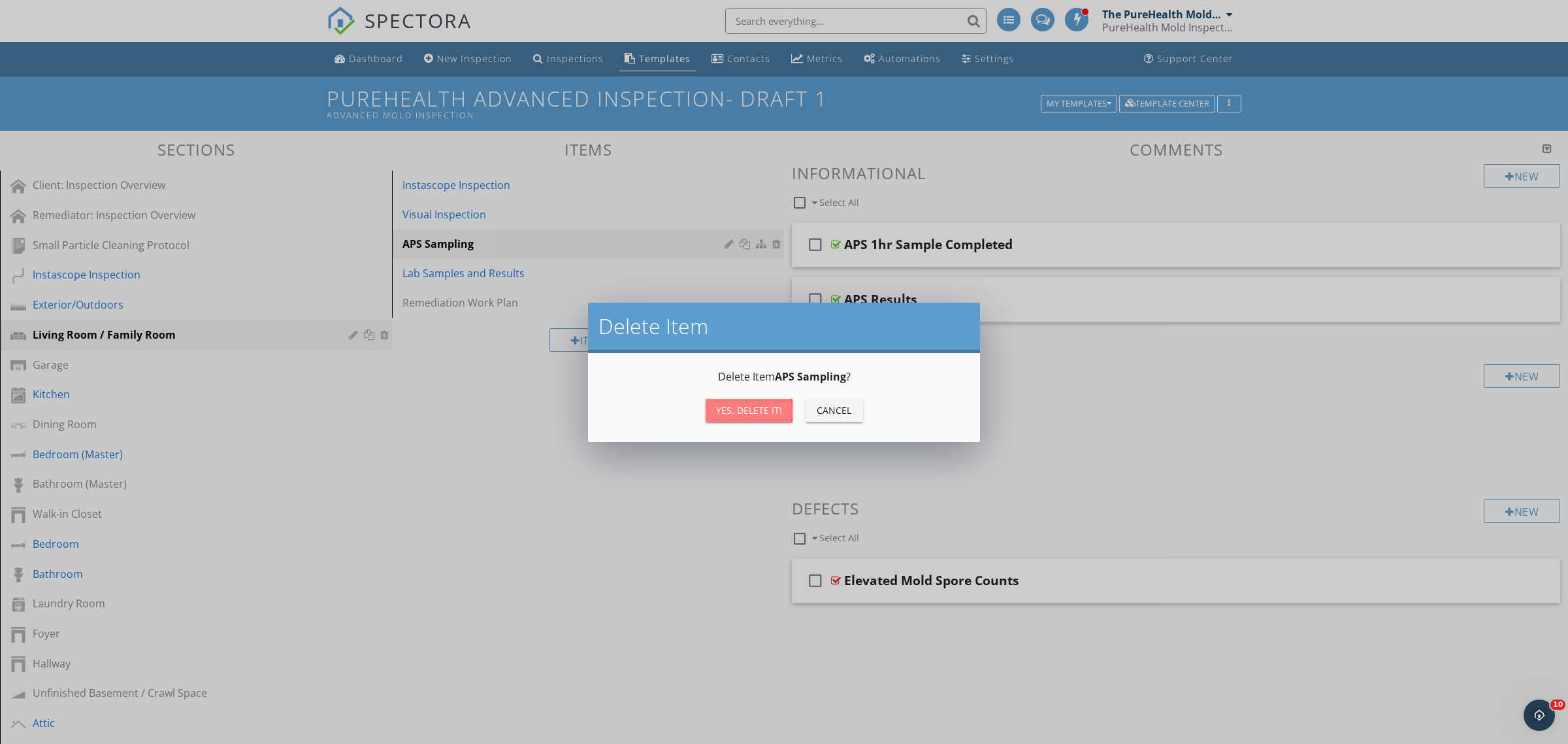
click at [735, 407] on div "Yes, Delete it!" at bounding box center [748, 410] width 66 height 14
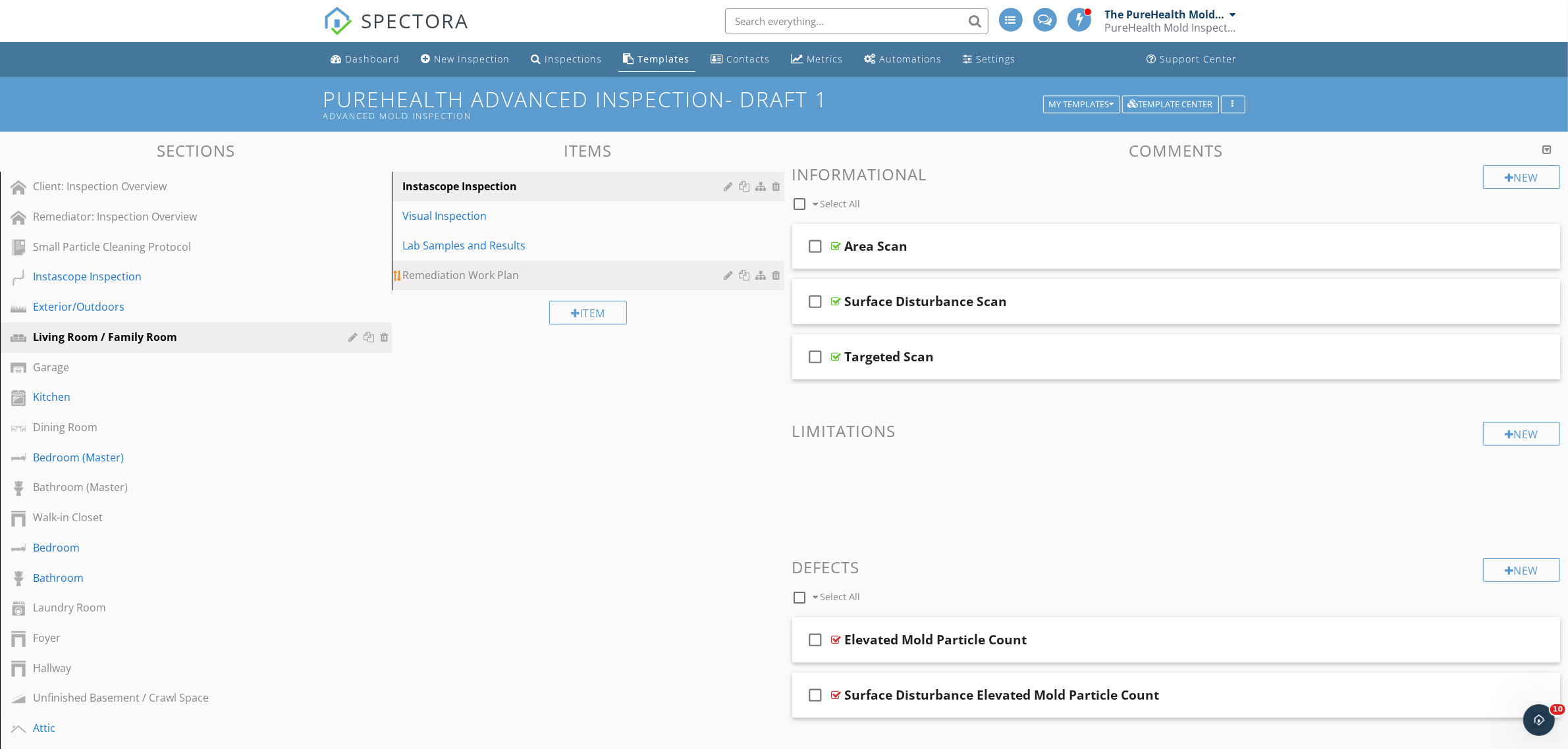
click at [498, 284] on link "Remediation Work Plan" at bounding box center [590, 274] width 388 height 29
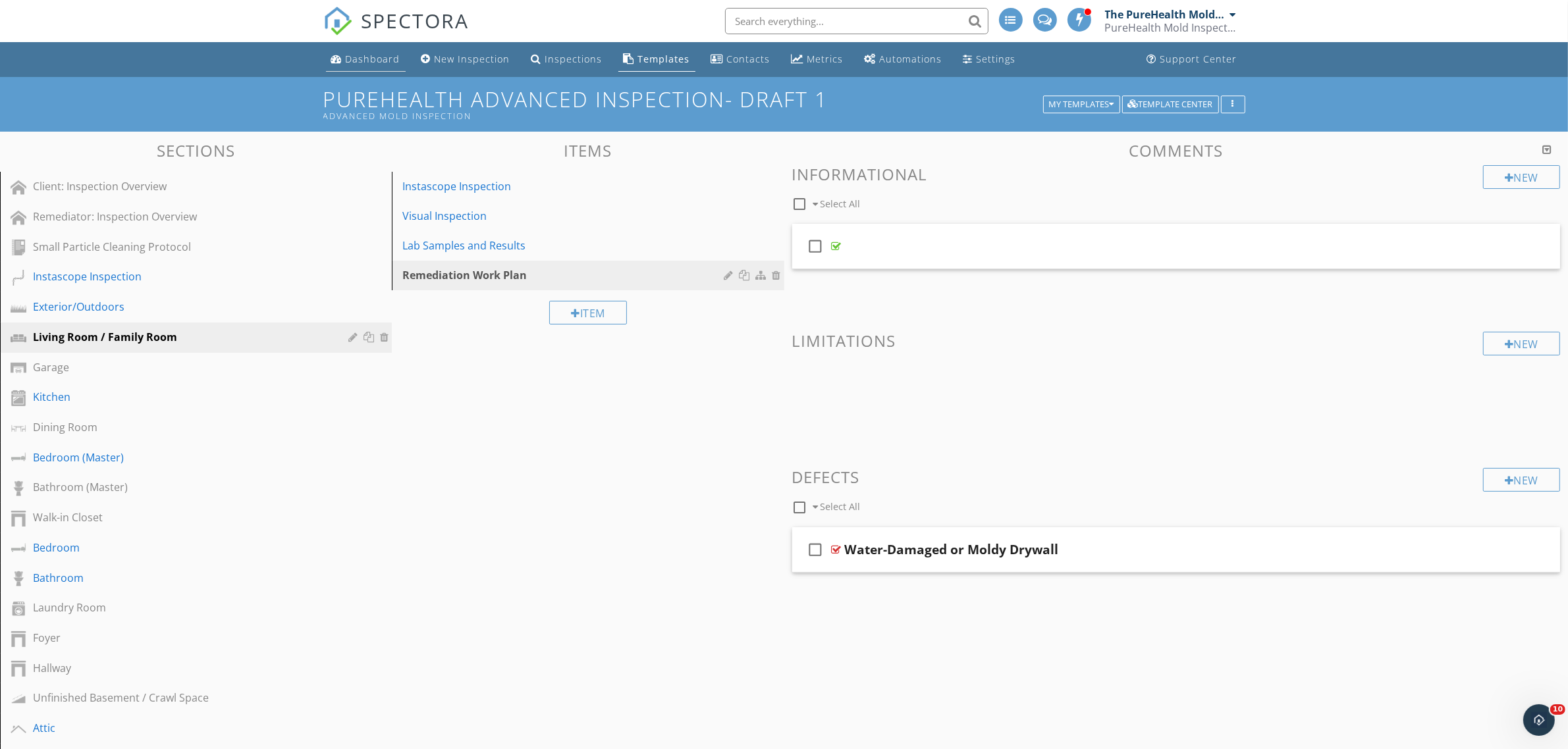
click at [371, 60] on div "Dashboard" at bounding box center [372, 58] width 55 height 12
